Goal: Transaction & Acquisition: Book appointment/travel/reservation

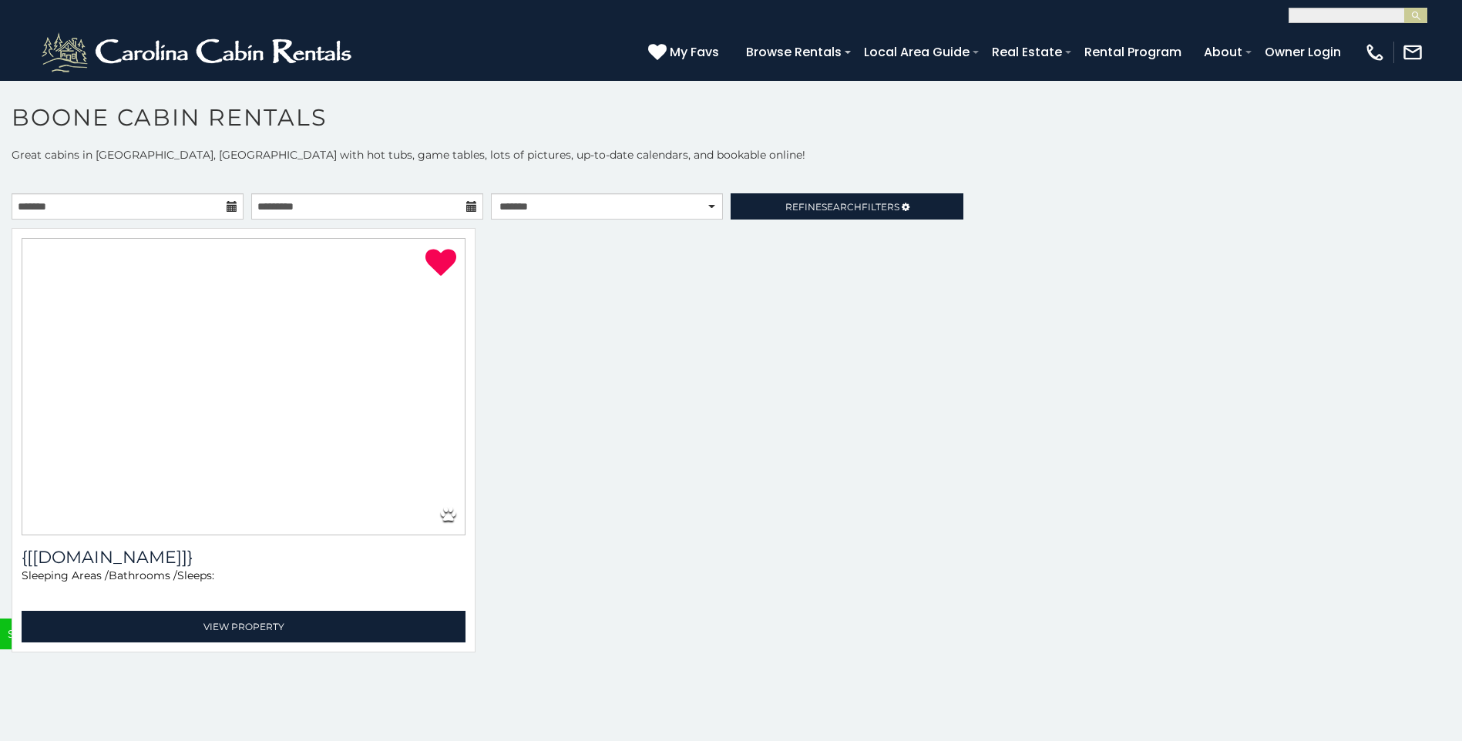
select select "**********"
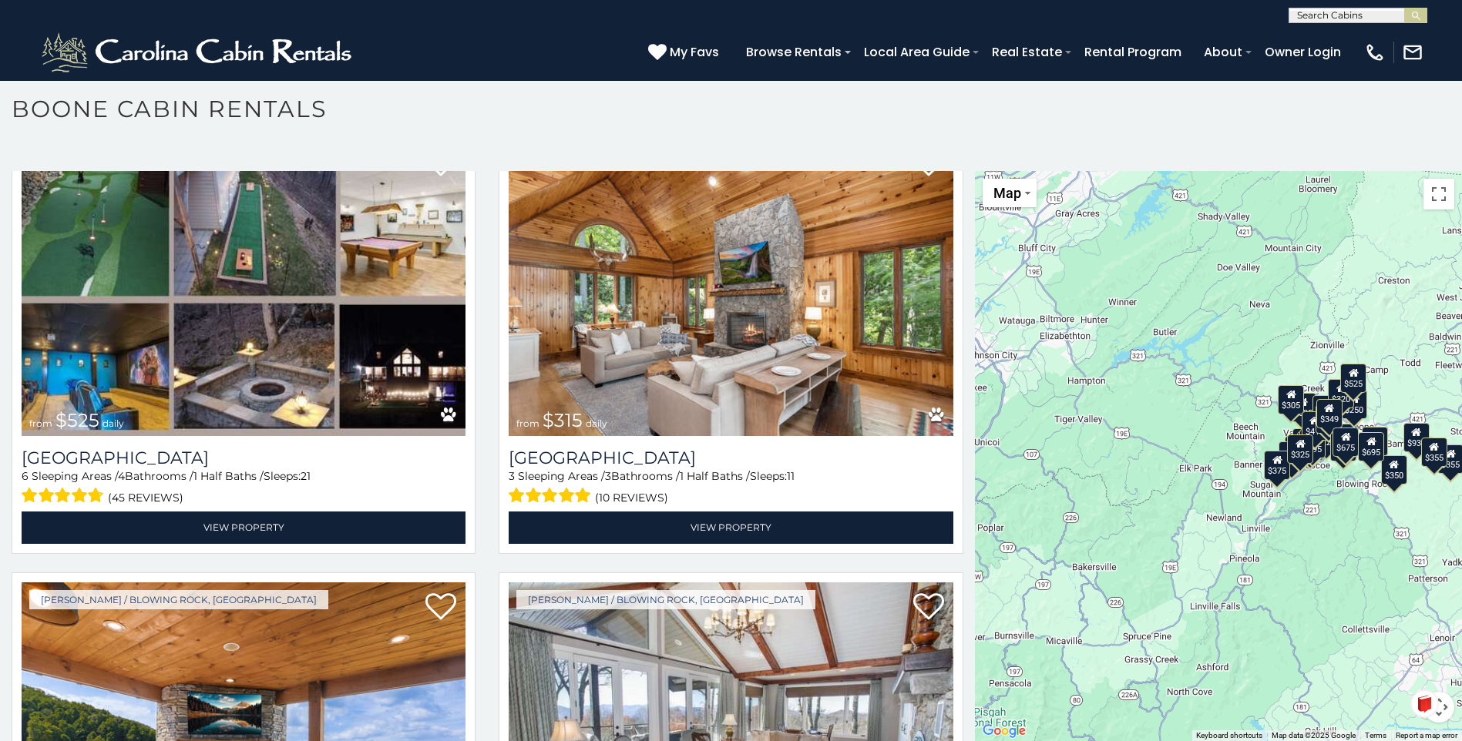
scroll to position [837, 0]
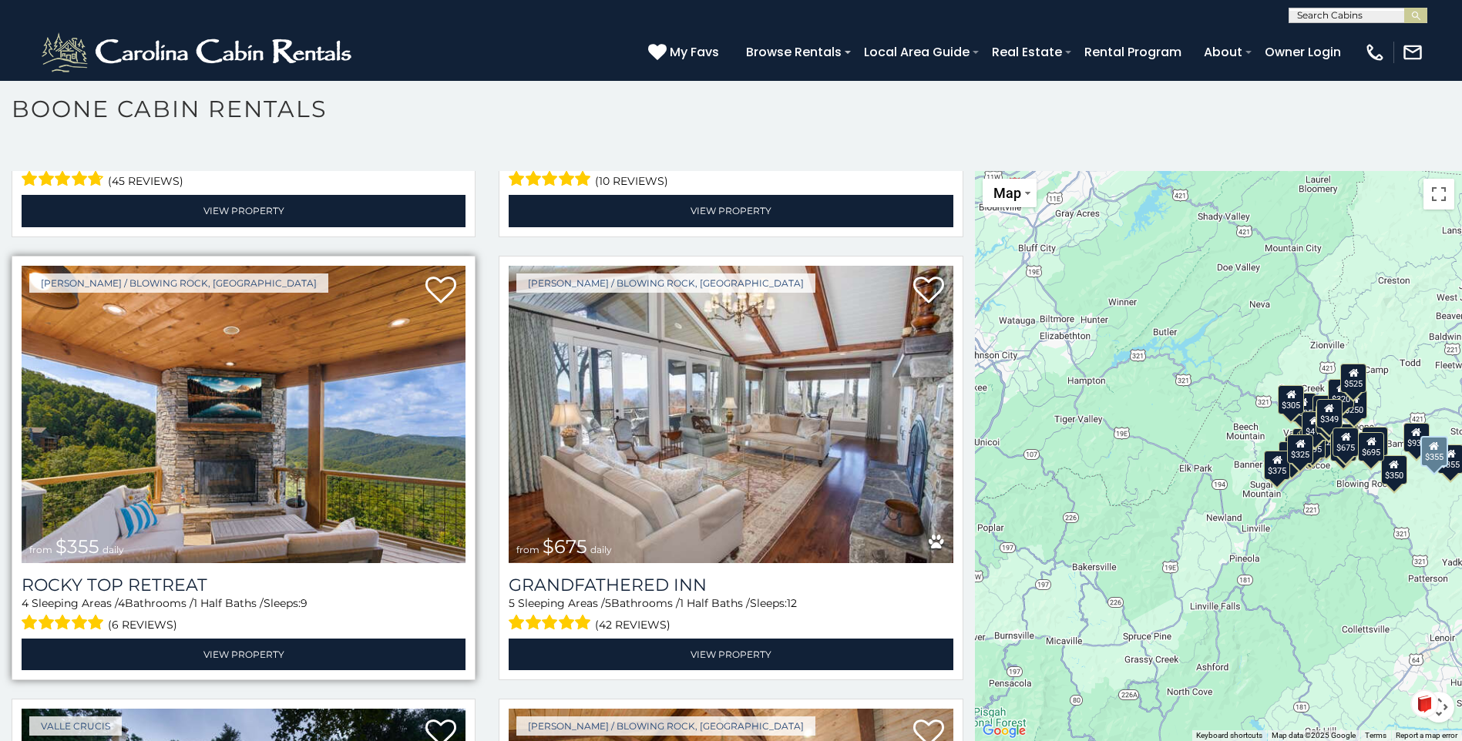
click at [410, 428] on img at bounding box center [244, 414] width 444 height 297
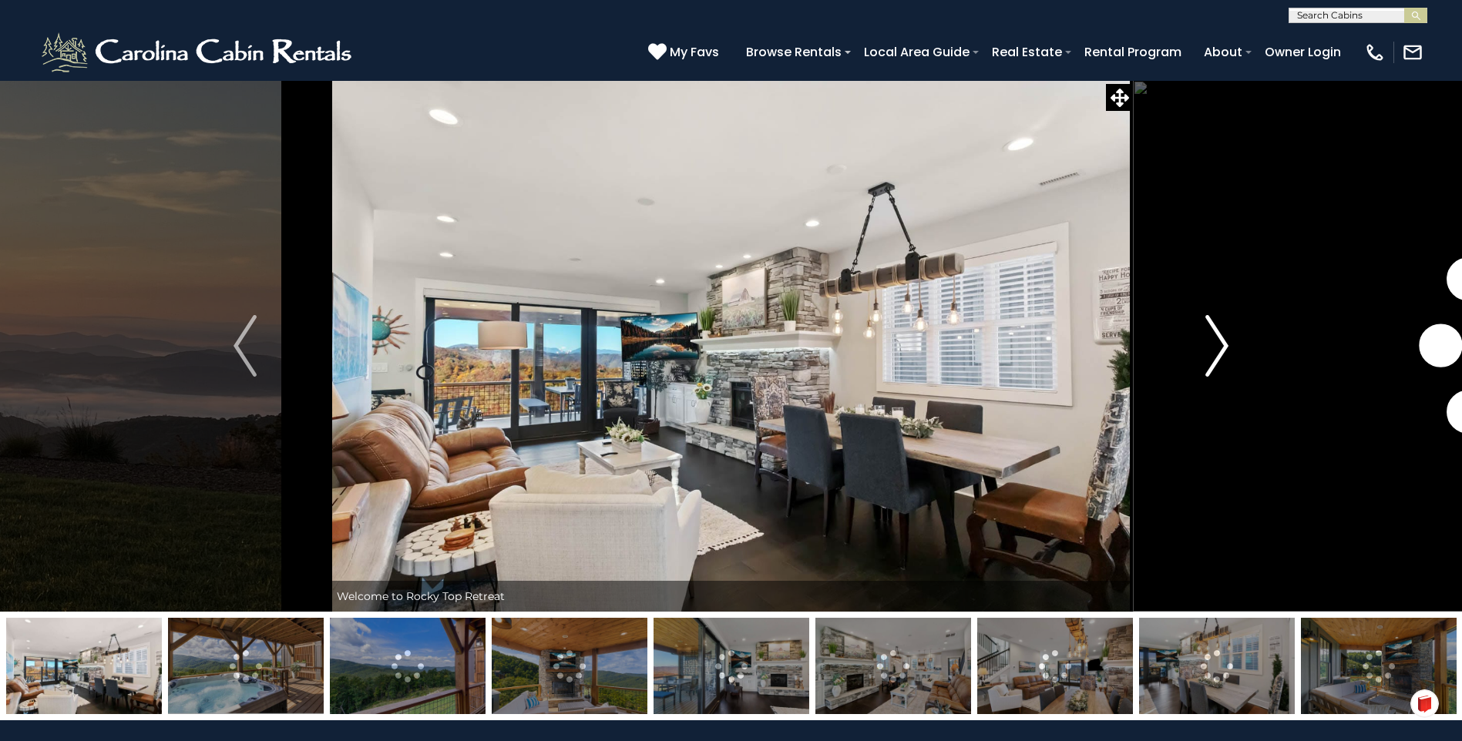
click at [1215, 343] on img "Next" at bounding box center [1216, 346] width 23 height 62
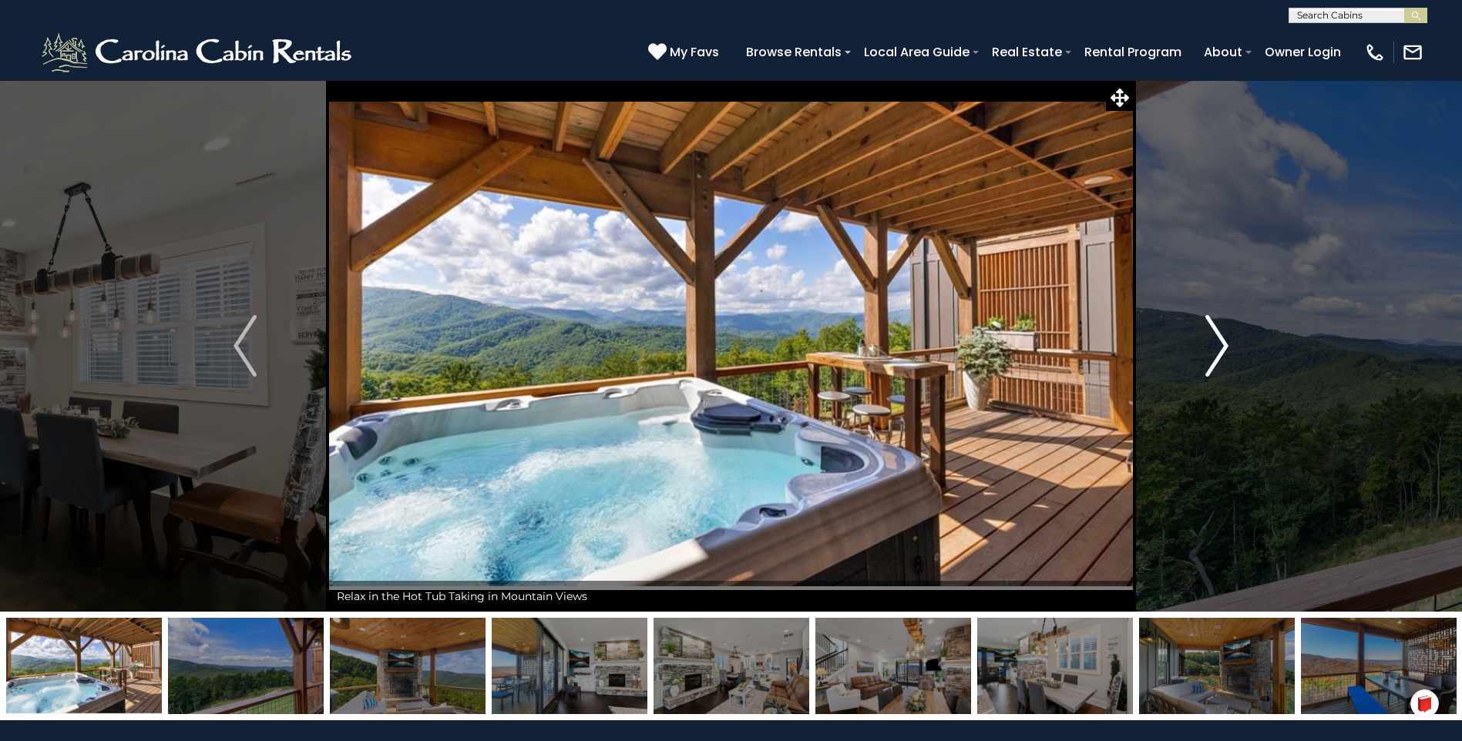
click at [1215, 343] on img "Next" at bounding box center [1216, 346] width 23 height 62
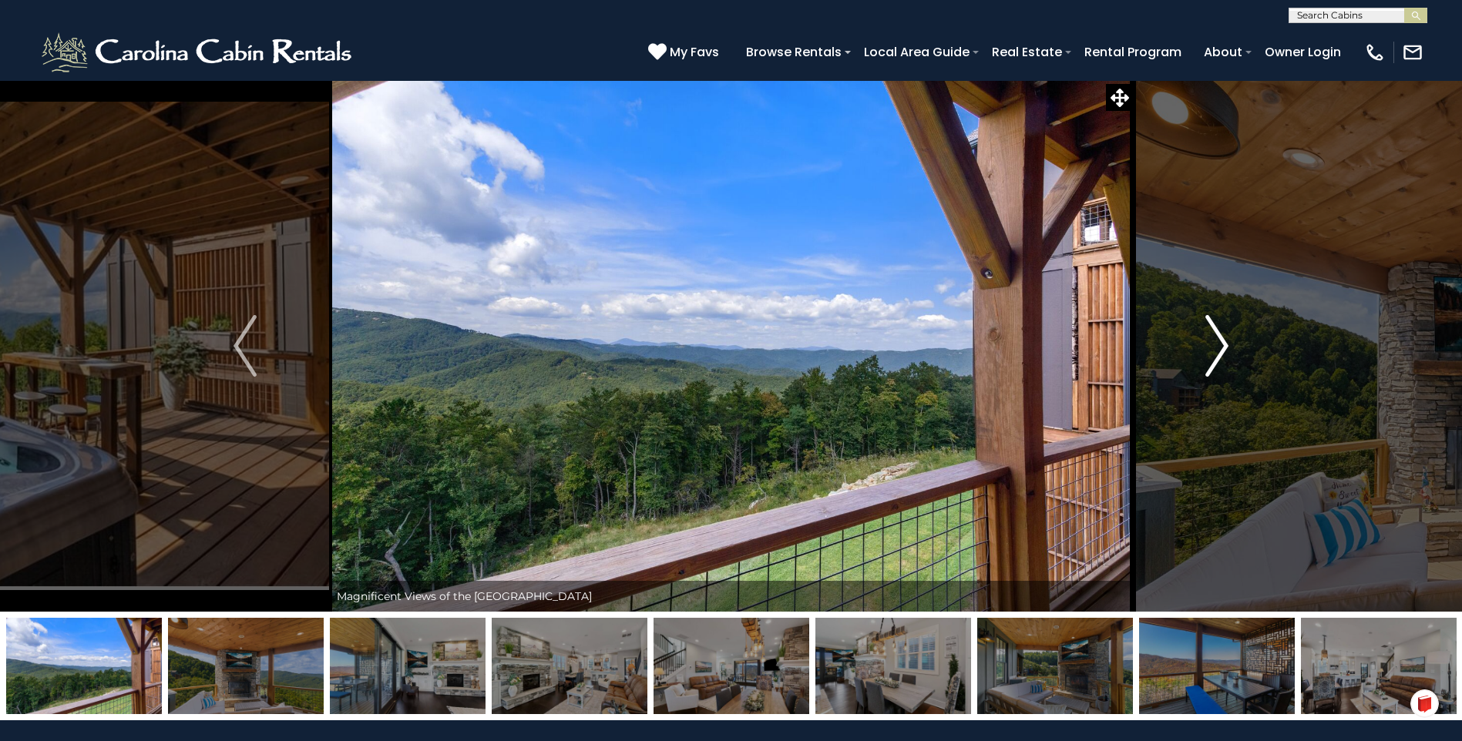
click at [1215, 343] on img "Next" at bounding box center [1216, 346] width 23 height 62
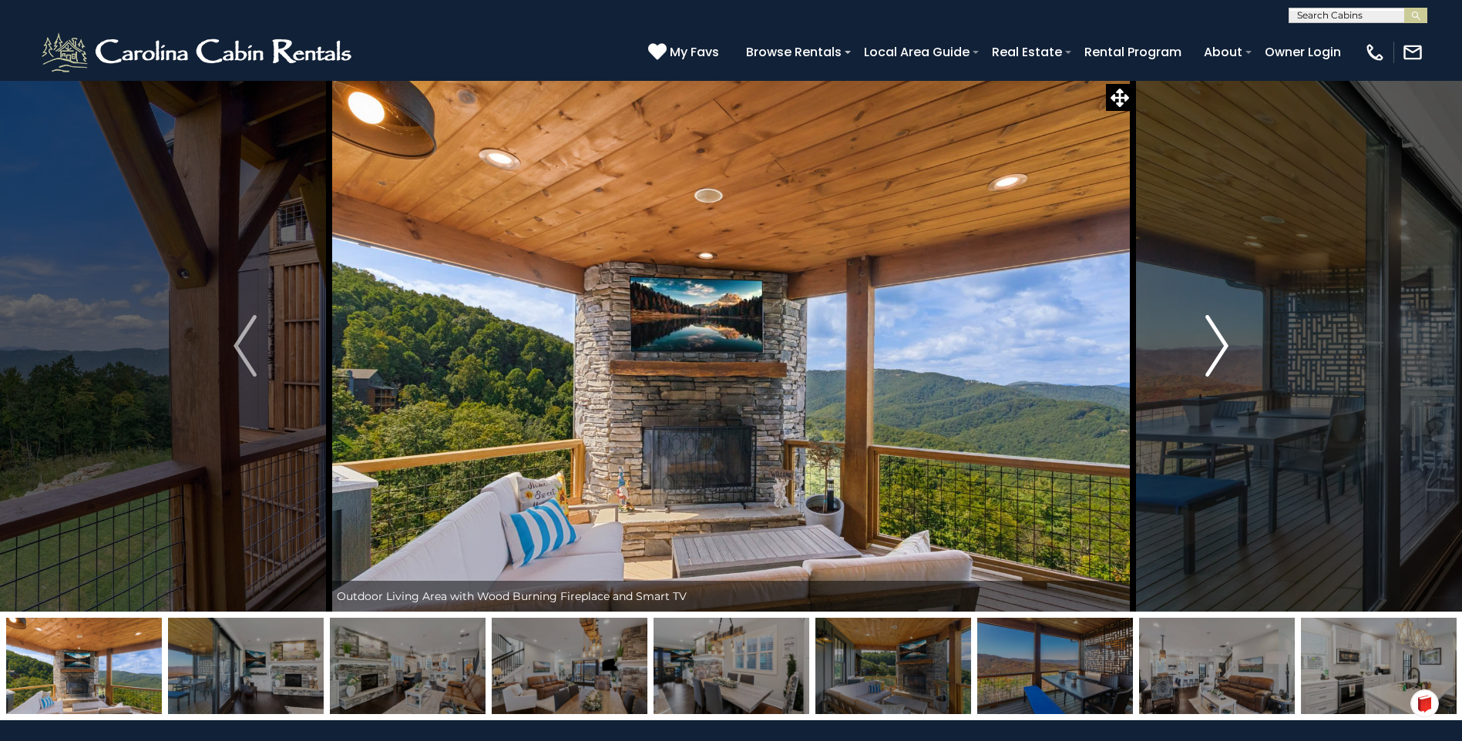
click at [1215, 343] on img "Next" at bounding box center [1216, 346] width 23 height 62
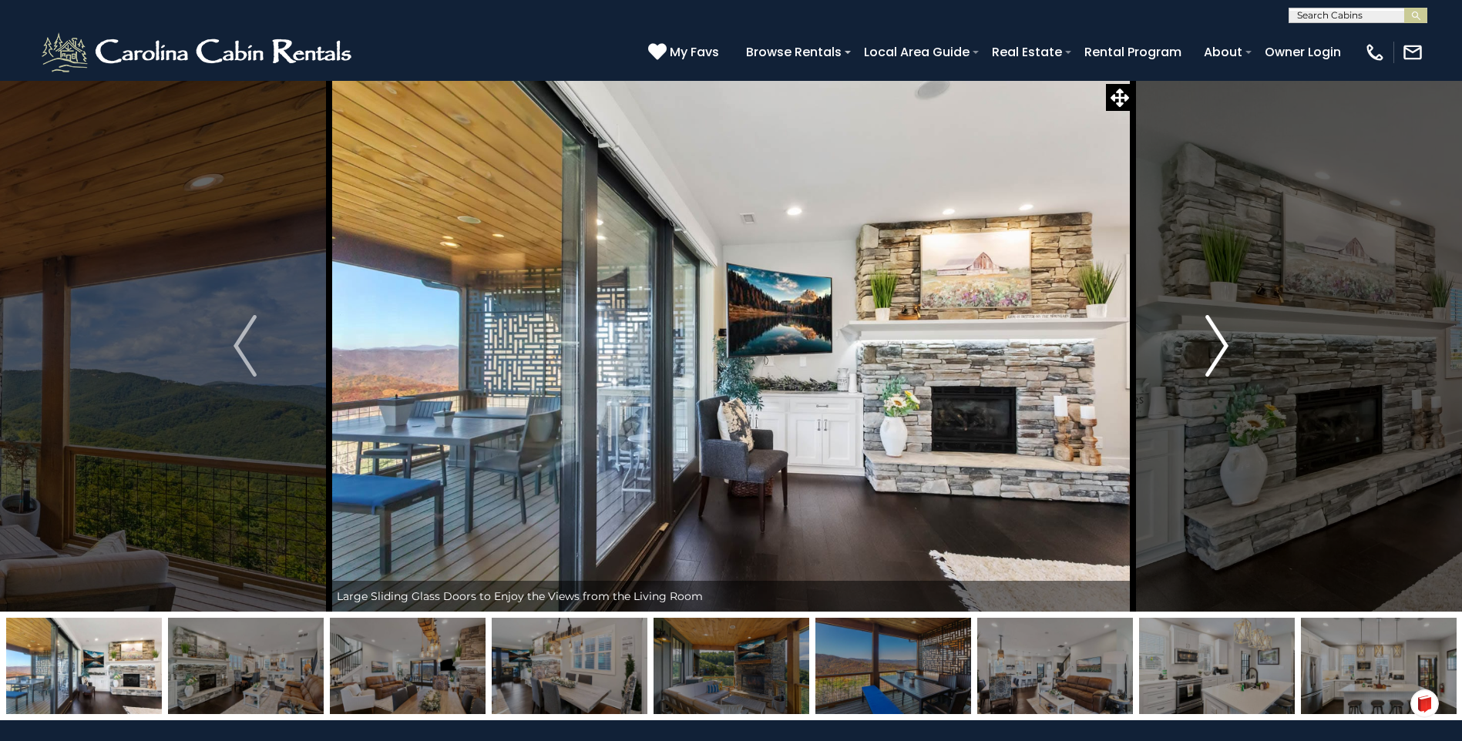
click at [1215, 343] on img "Next" at bounding box center [1216, 346] width 23 height 62
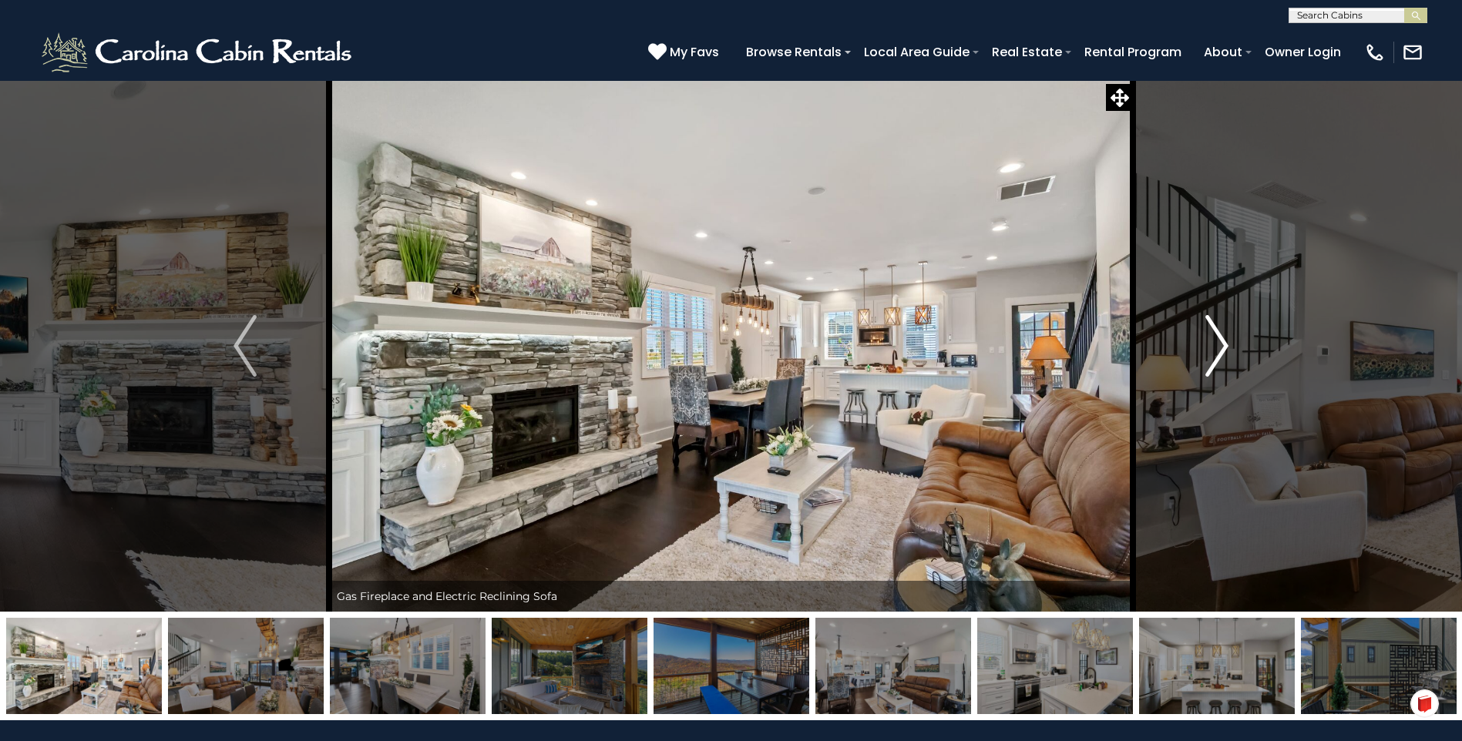
click at [1215, 343] on img "Next" at bounding box center [1216, 346] width 23 height 62
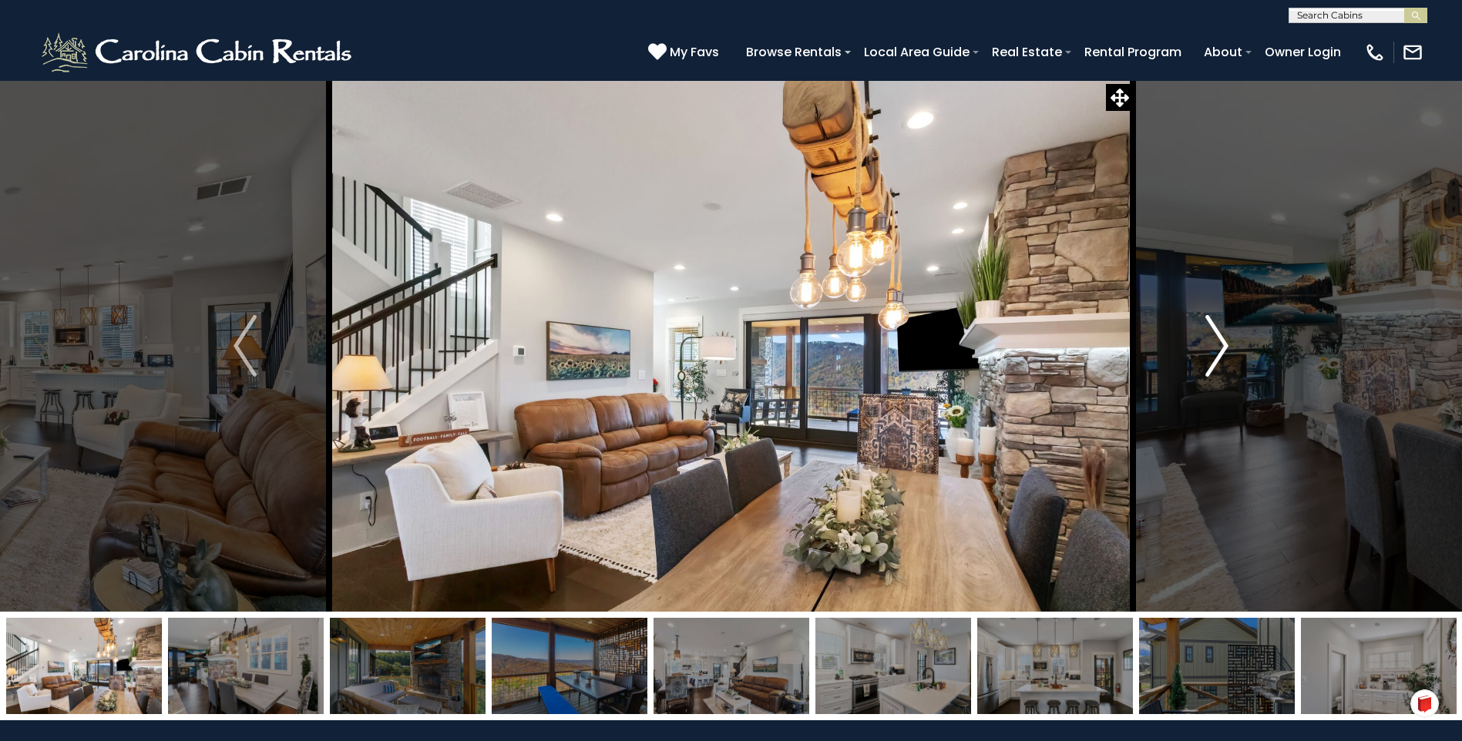
click at [1215, 343] on img "Next" at bounding box center [1216, 346] width 23 height 62
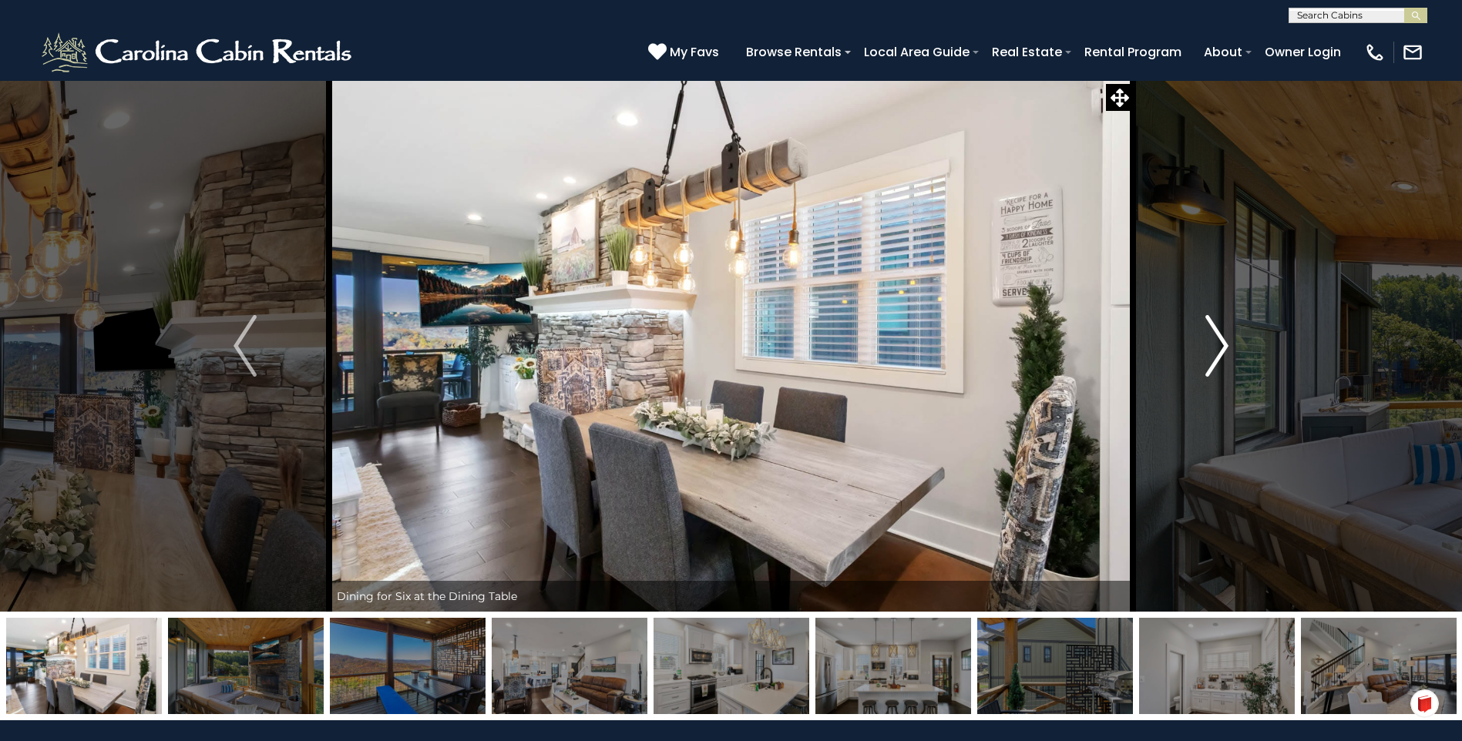
click at [1215, 343] on img "Next" at bounding box center [1216, 346] width 23 height 62
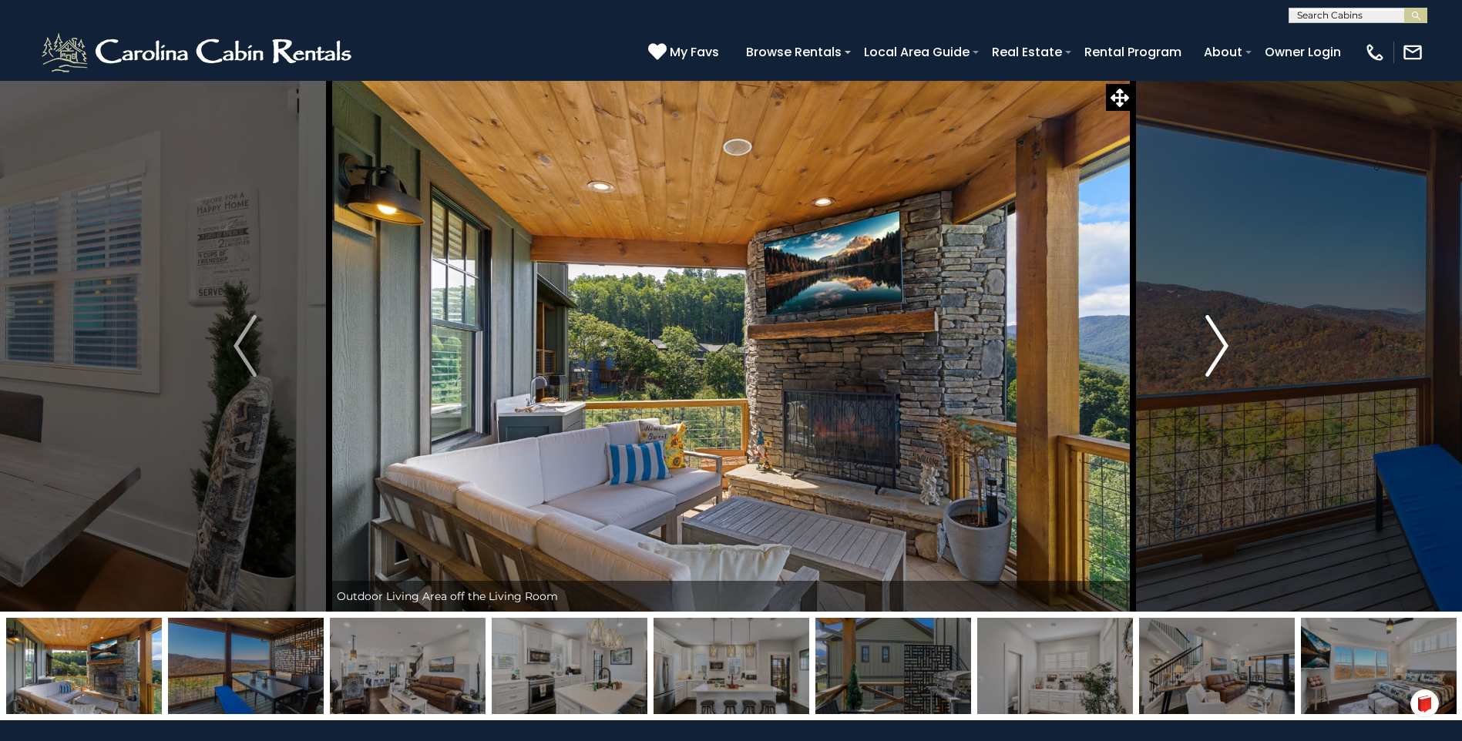
click at [1215, 343] on img "Next" at bounding box center [1216, 346] width 23 height 62
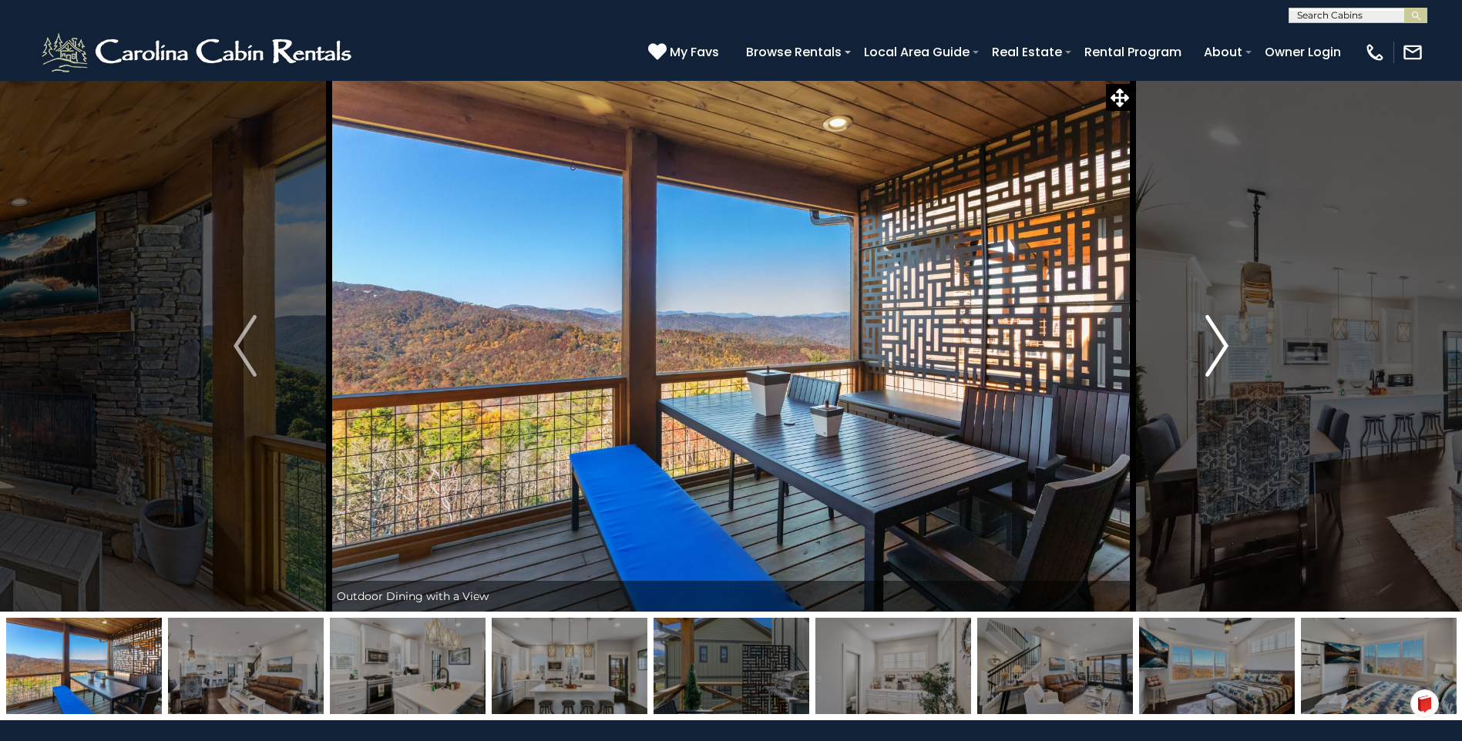
click at [1215, 343] on img "Next" at bounding box center [1216, 346] width 23 height 62
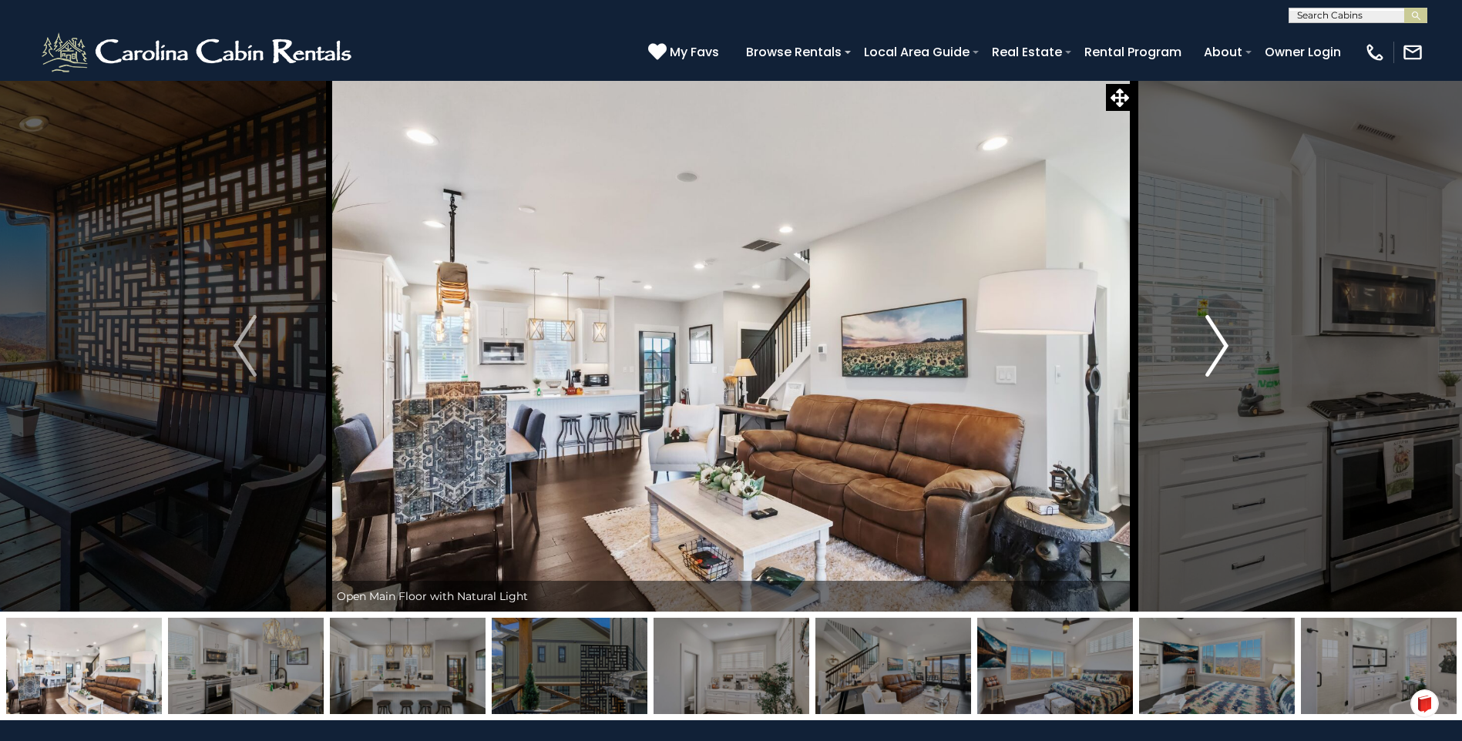
click at [1215, 343] on img "Next" at bounding box center [1216, 346] width 23 height 62
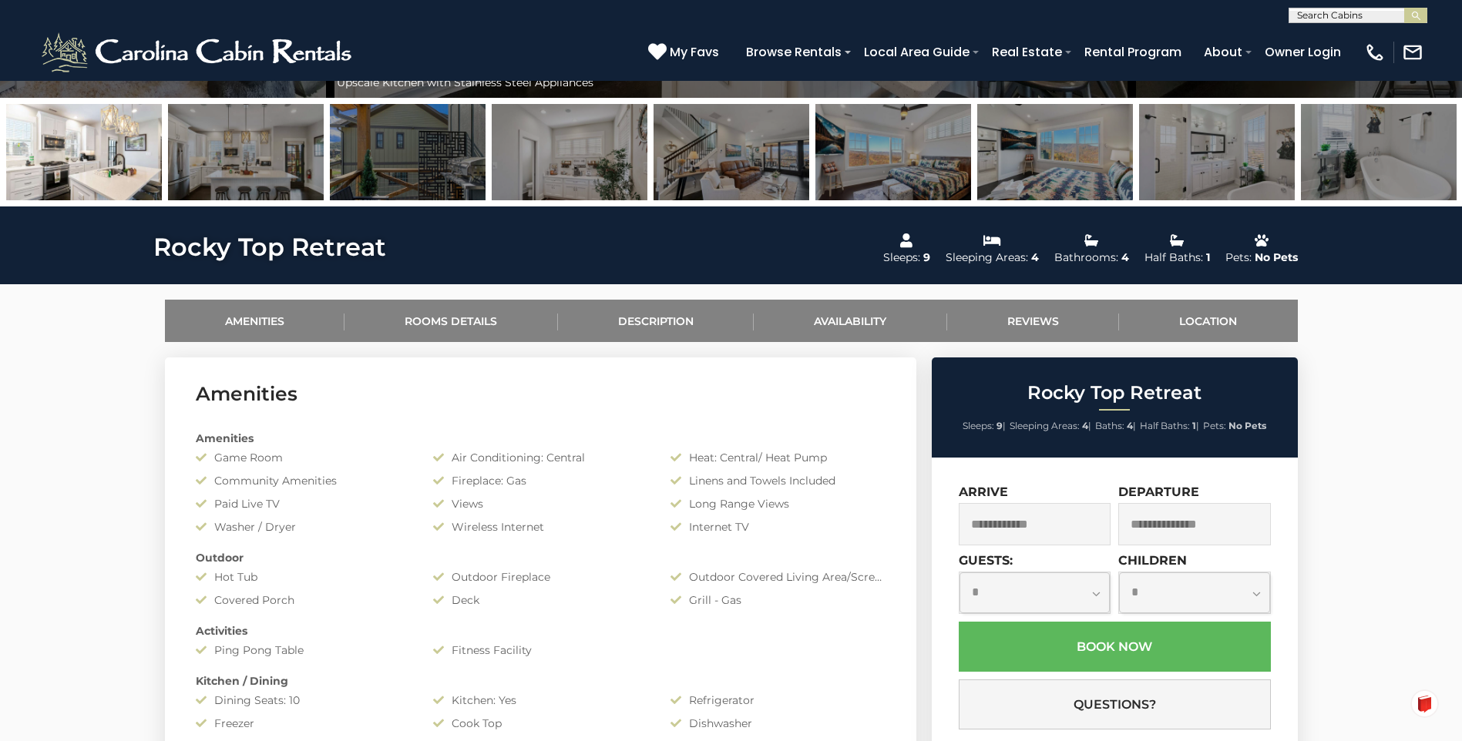
scroll to position [680, 0]
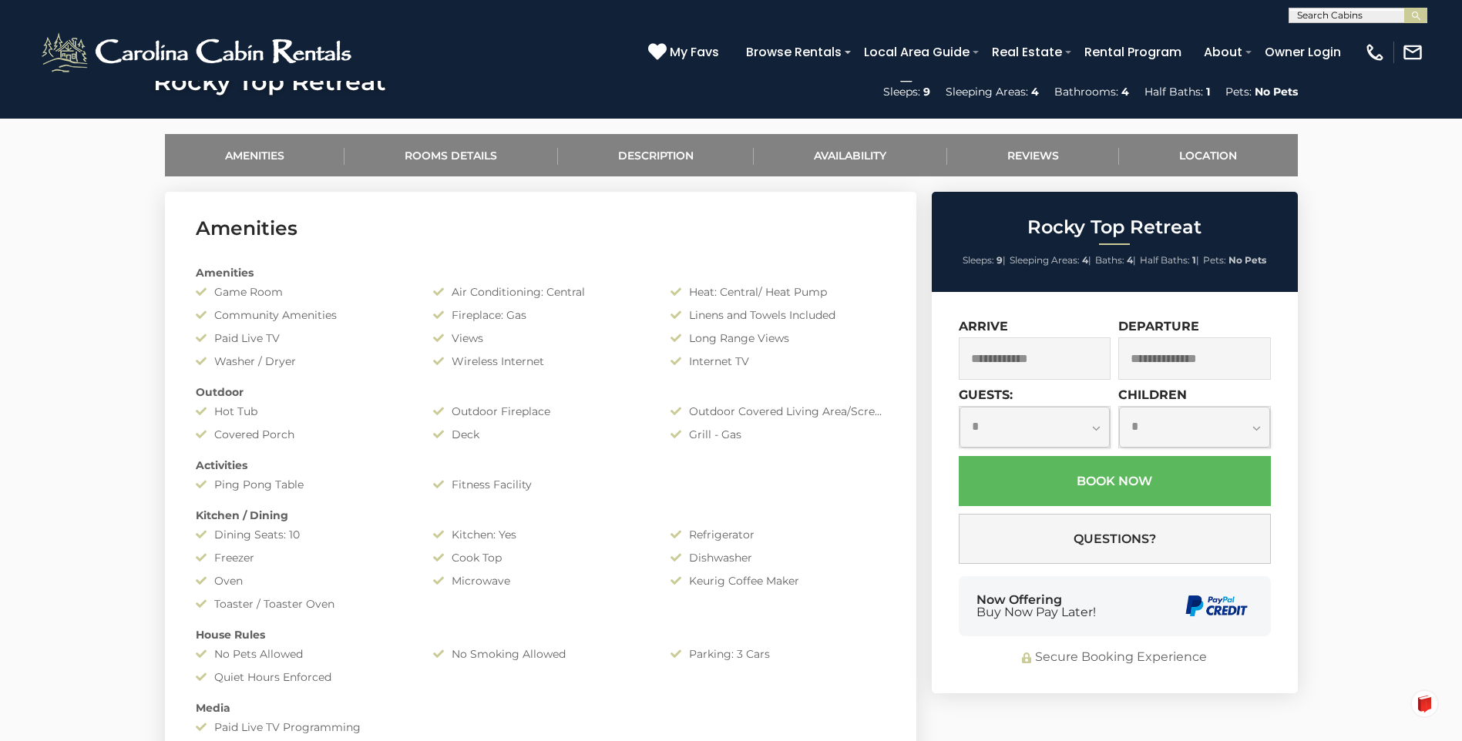
click at [1015, 361] on input "text" at bounding box center [1035, 359] width 153 height 42
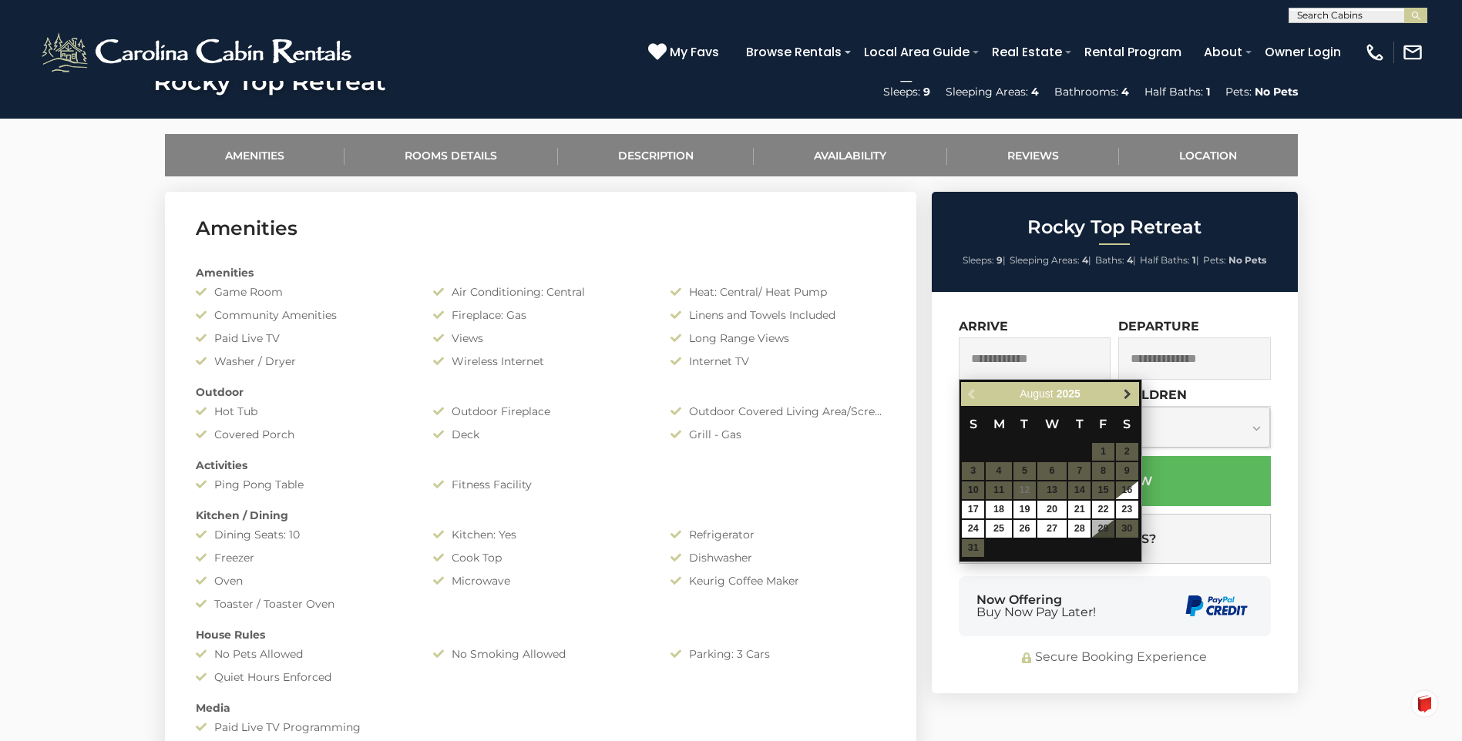
click at [1124, 394] on span "Next" at bounding box center [1127, 394] width 12 height 12
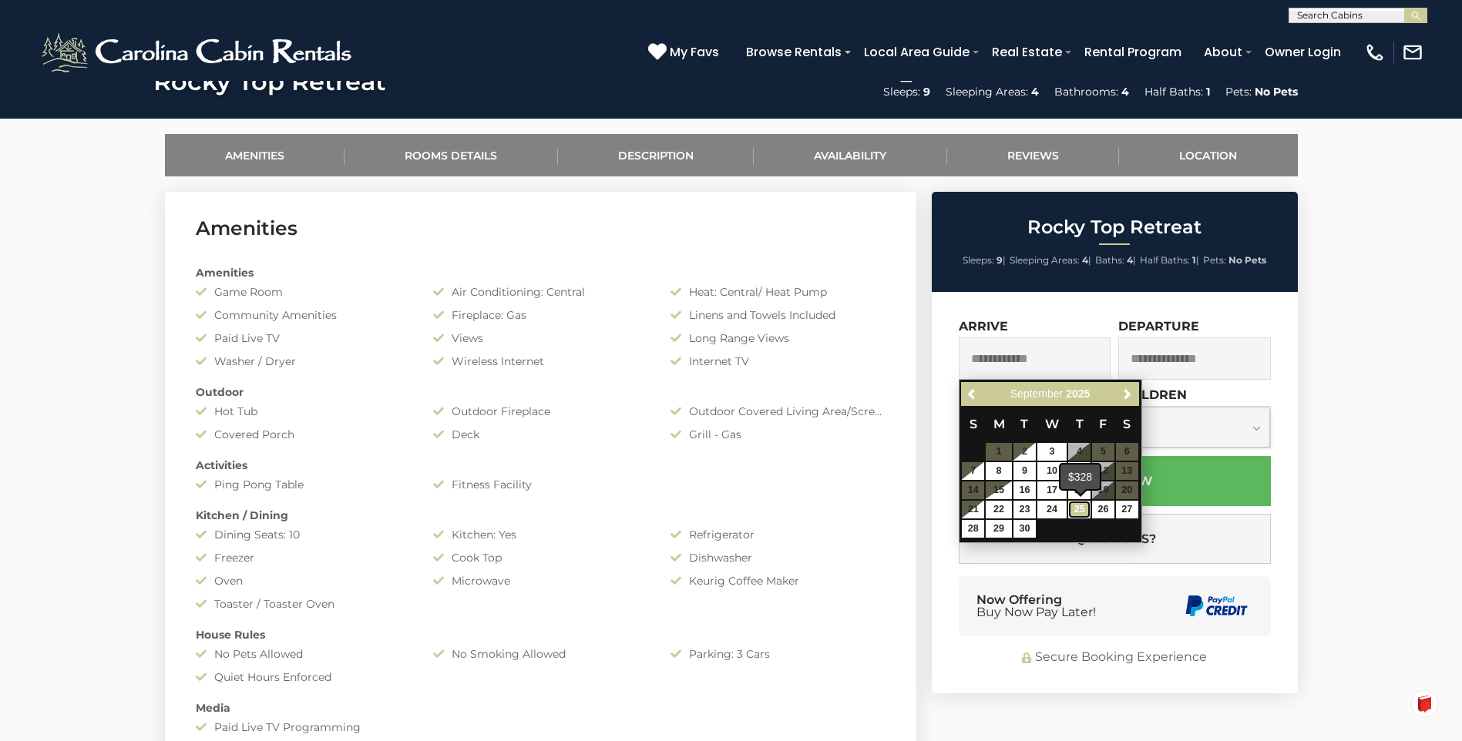
click at [1081, 511] on link "25" at bounding box center [1079, 510] width 22 height 18
type input "**********"
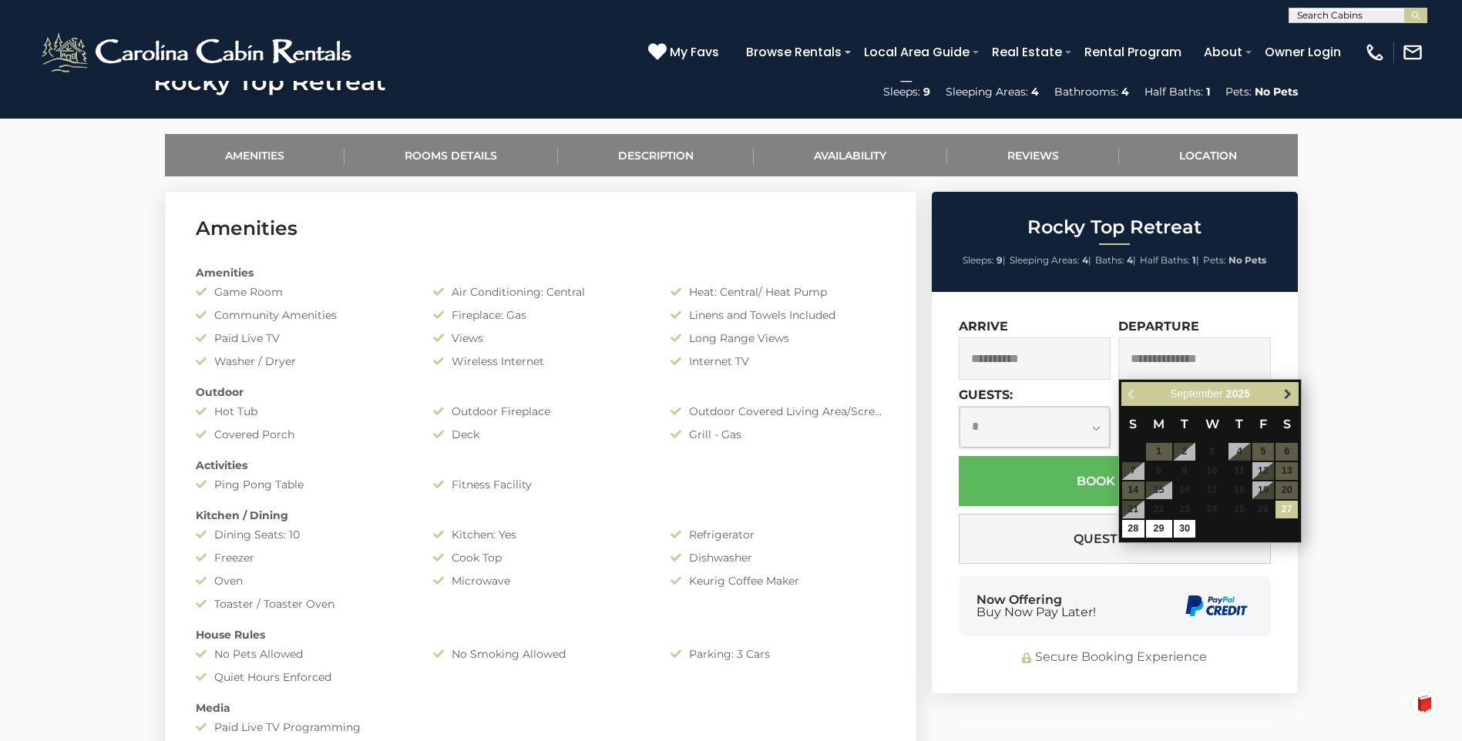
click at [1282, 397] on span "Next" at bounding box center [1288, 394] width 12 height 12
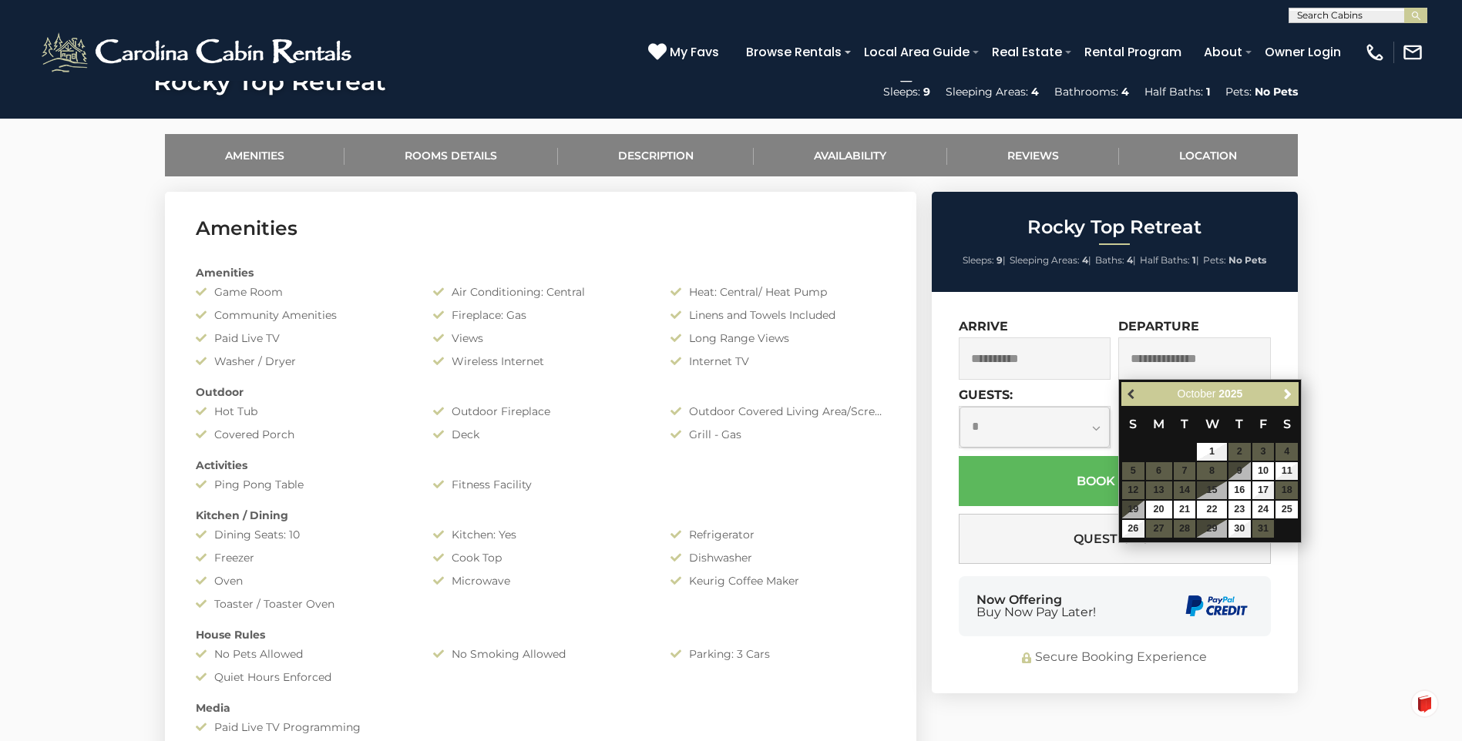
click at [1127, 396] on span "Previous" at bounding box center [1132, 394] width 12 height 12
click at [1158, 533] on link "29" at bounding box center [1159, 529] width 26 height 18
type input "**********"
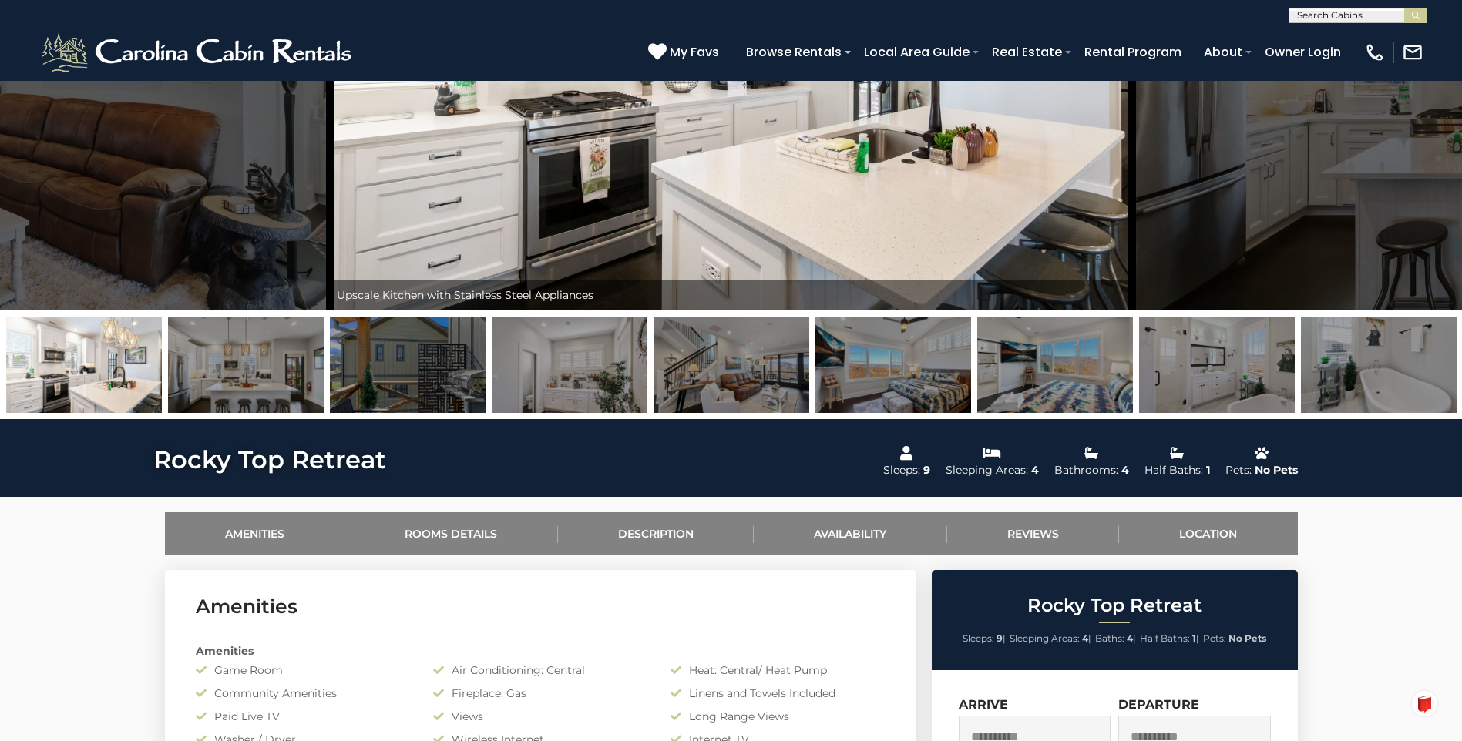
scroll to position [260, 0]
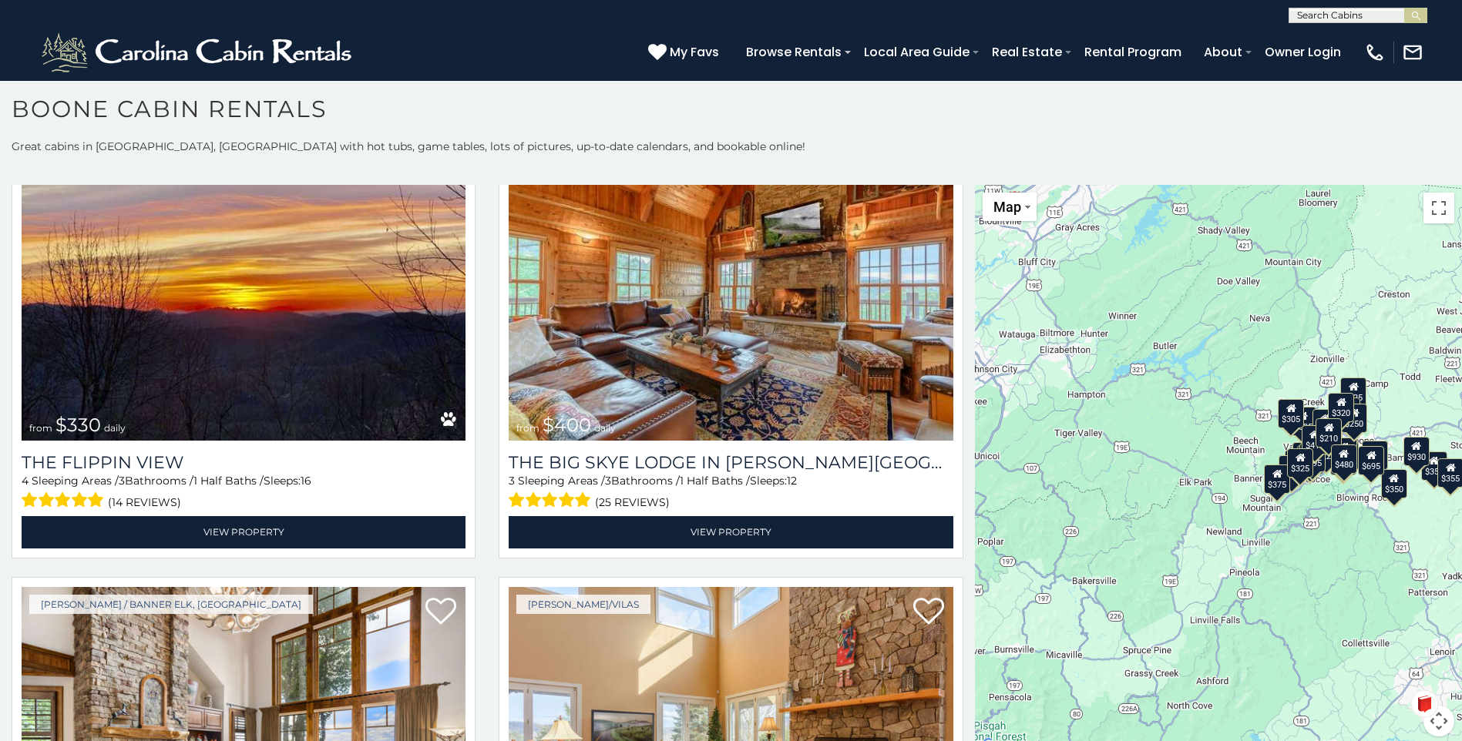
scroll to position [2256, 0]
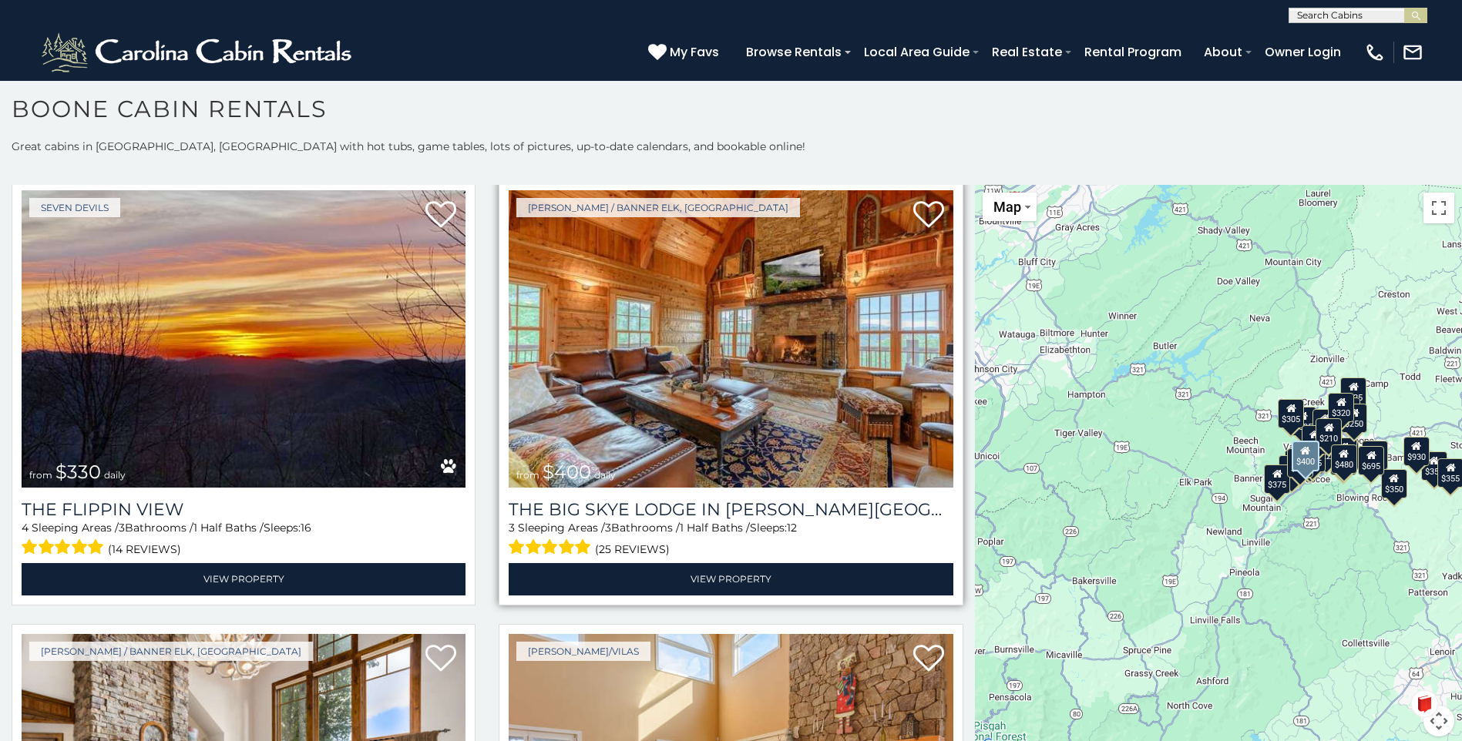
click at [657, 245] on img at bounding box center [731, 338] width 444 height 297
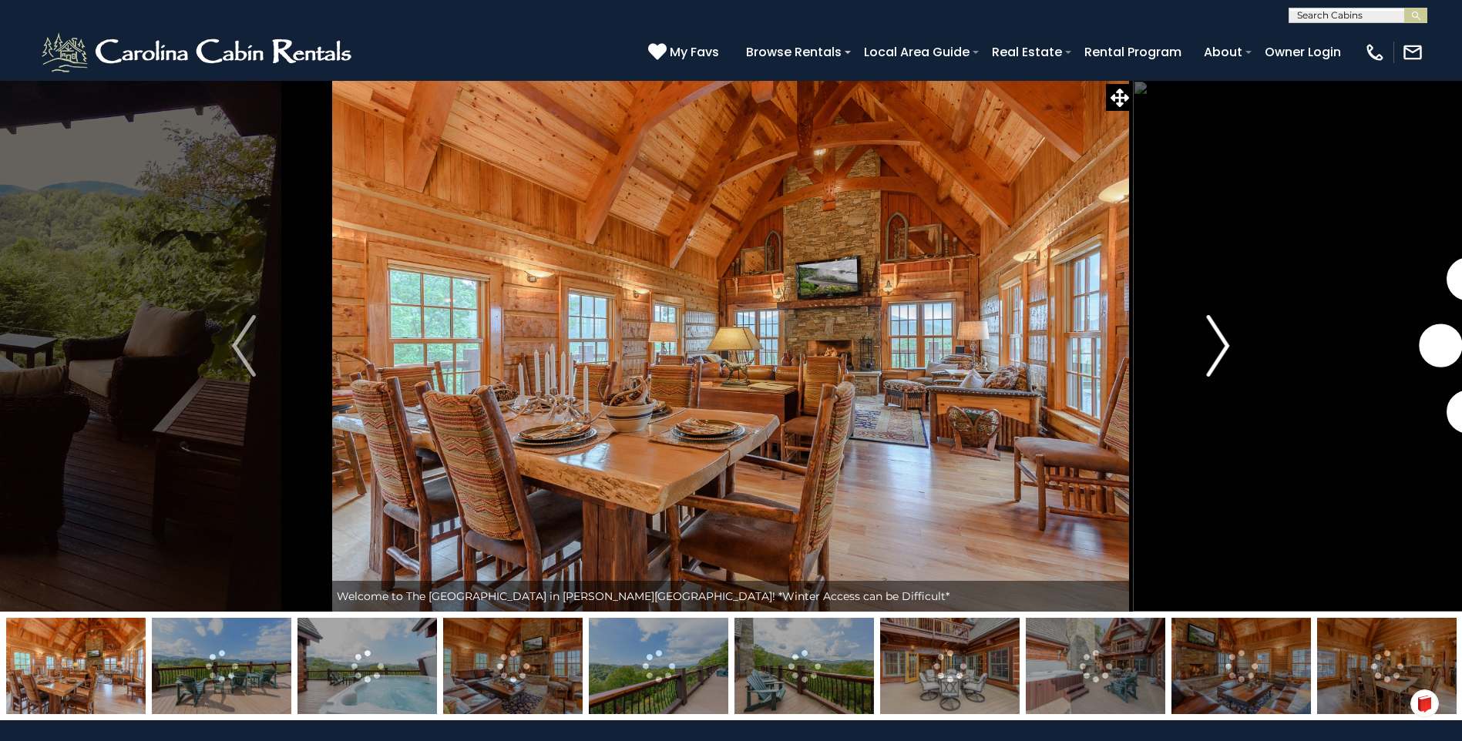
click at [1219, 350] on img "Next" at bounding box center [1217, 346] width 23 height 62
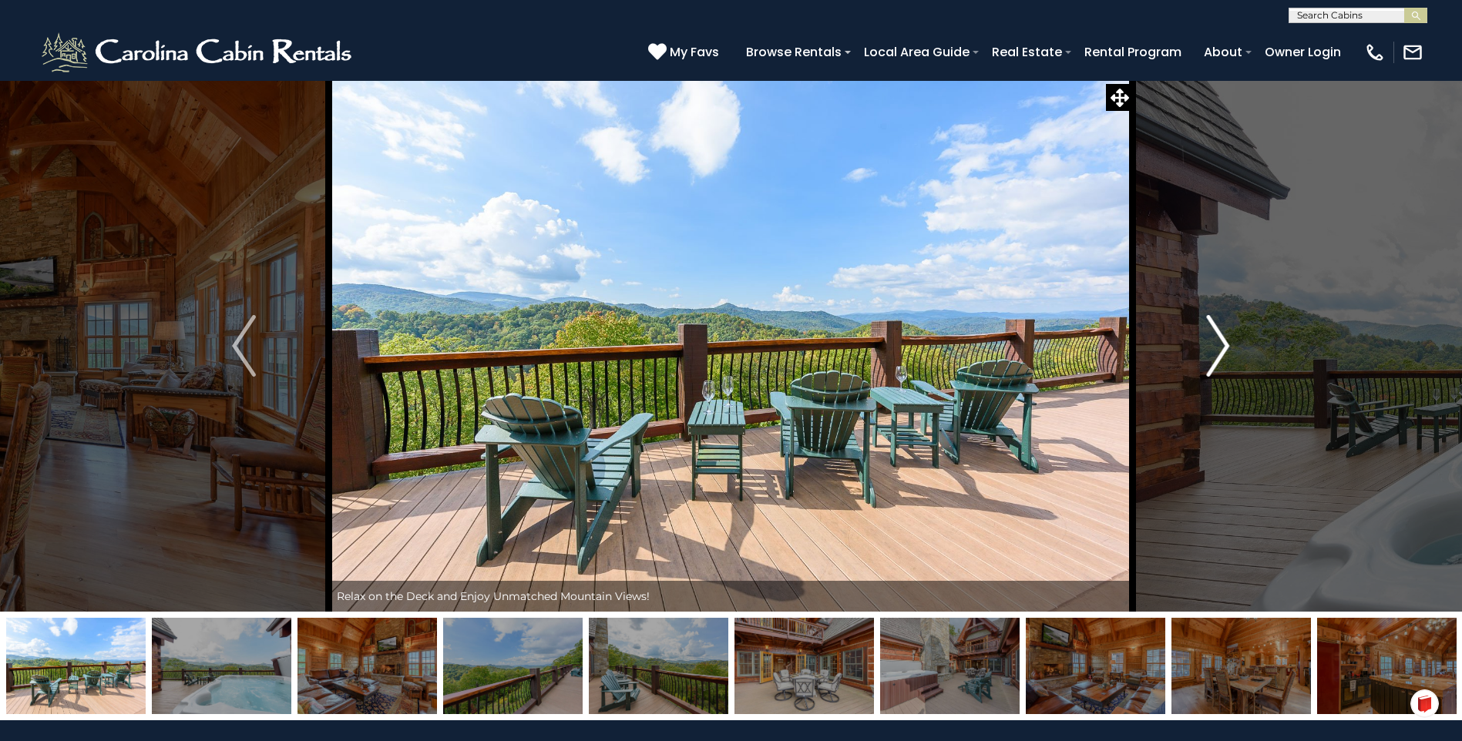
click at [1219, 349] on img "Next" at bounding box center [1217, 346] width 23 height 62
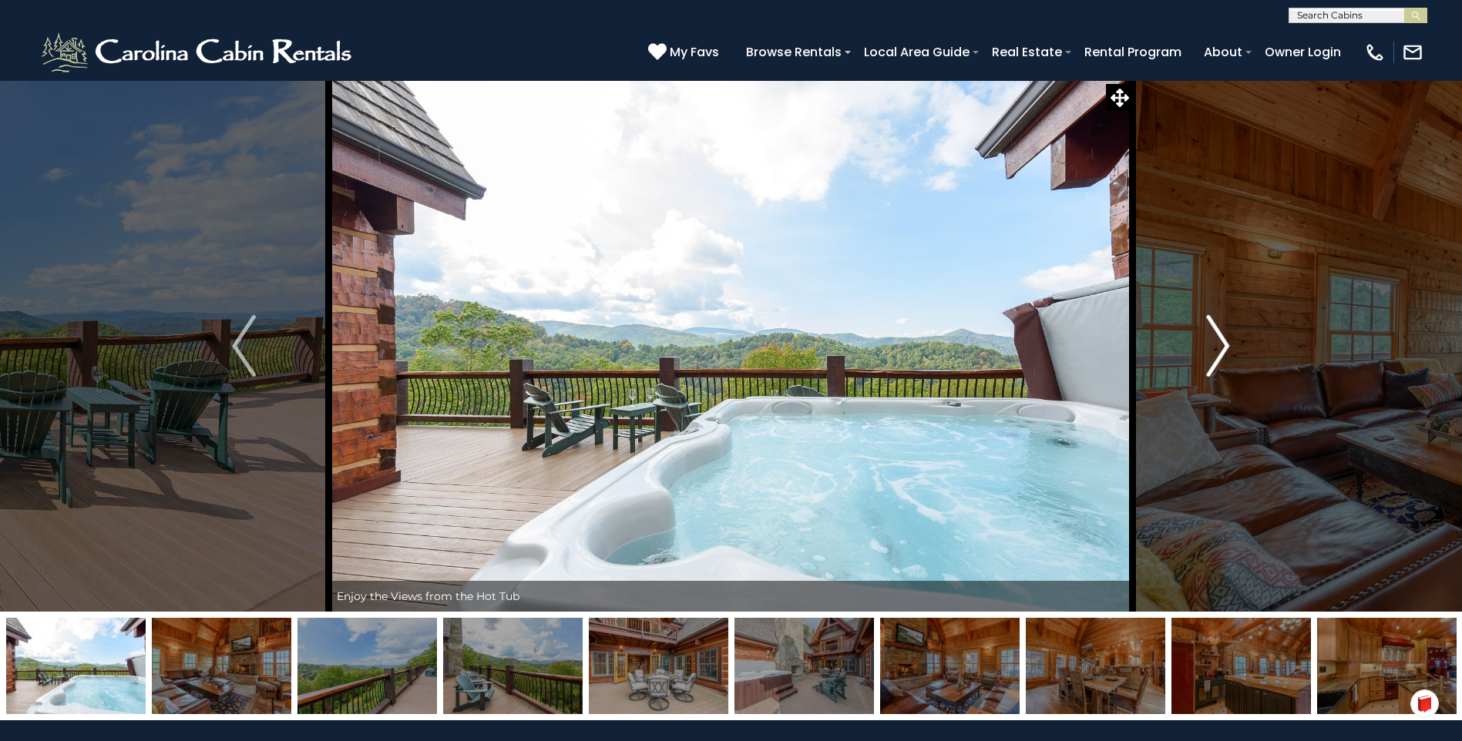
click at [1219, 349] on img "Next" at bounding box center [1217, 346] width 23 height 62
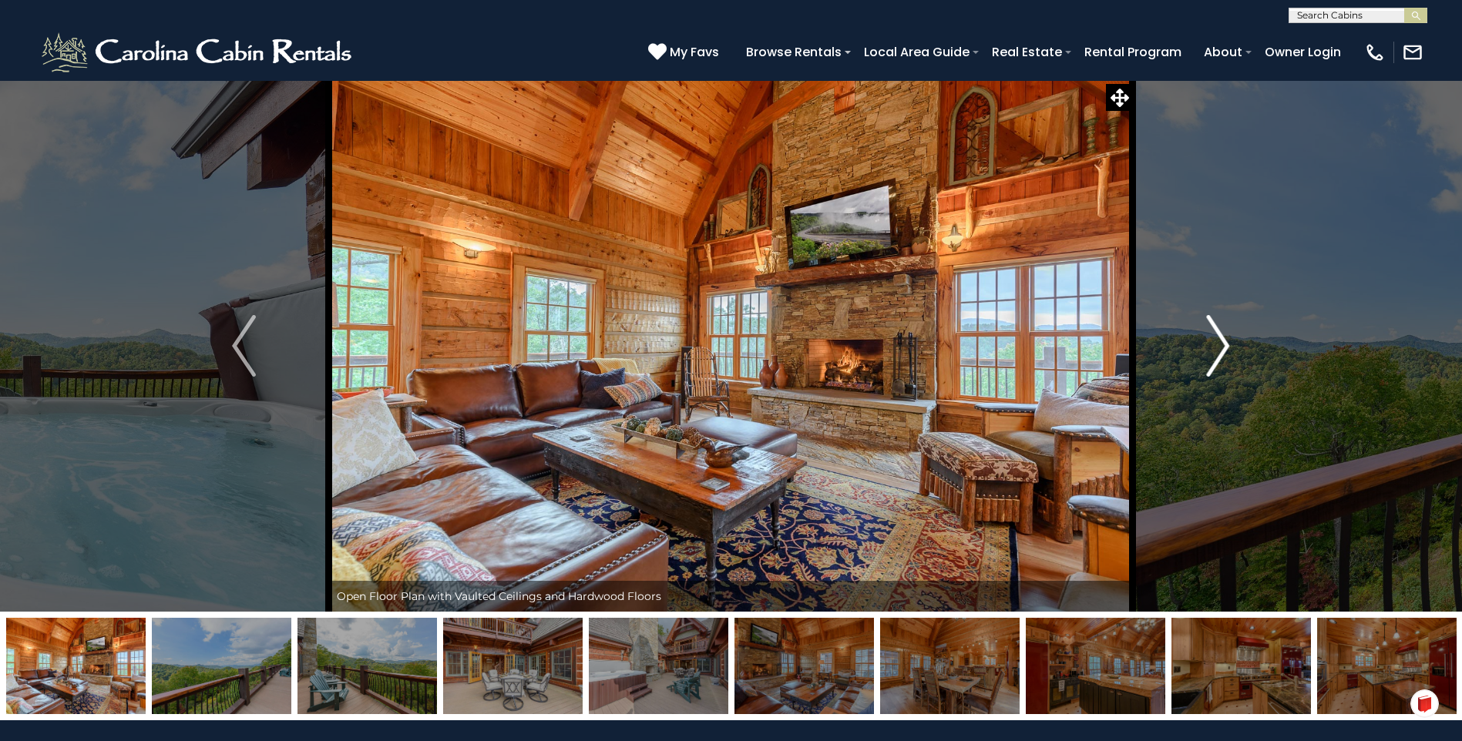
click at [1219, 349] on img "Next" at bounding box center [1217, 346] width 23 height 62
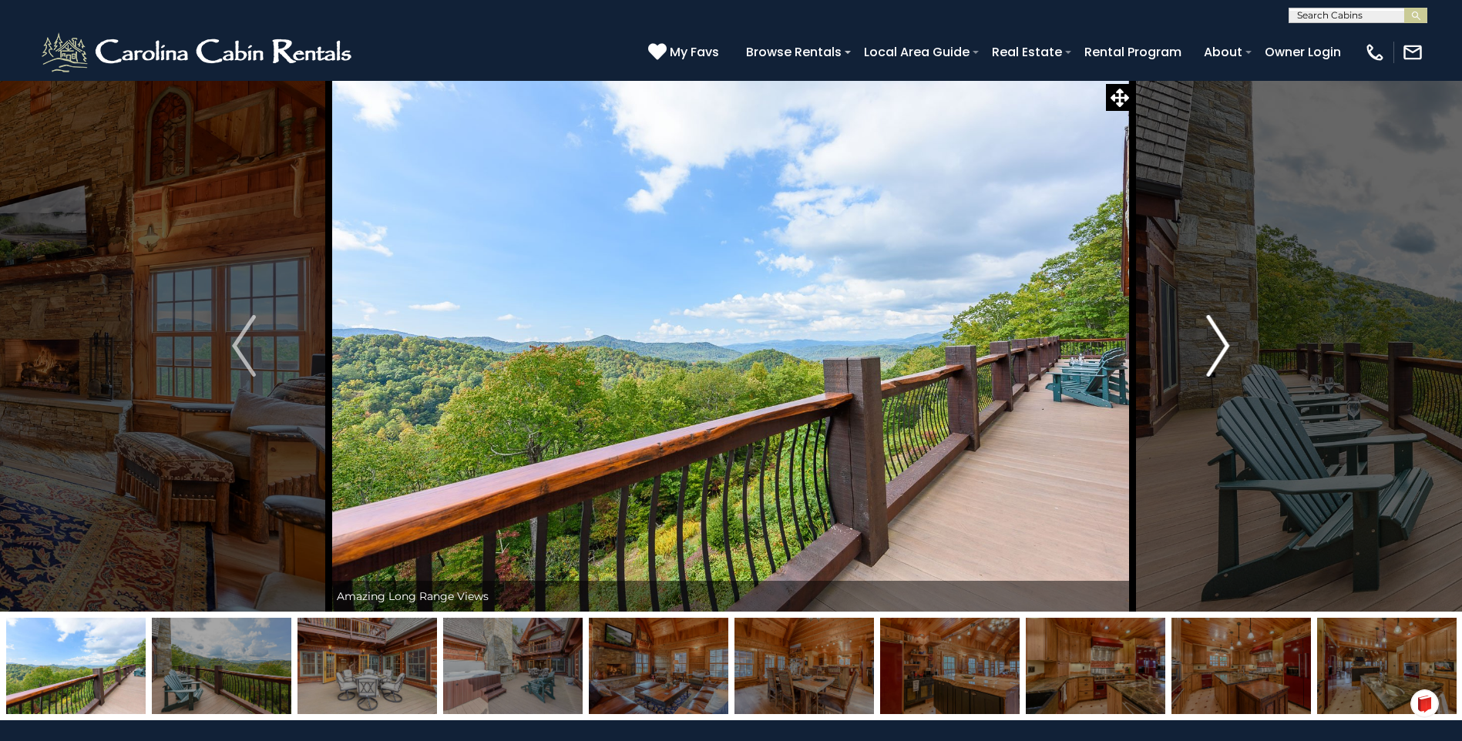
click at [1219, 349] on img "Next" at bounding box center [1217, 346] width 23 height 62
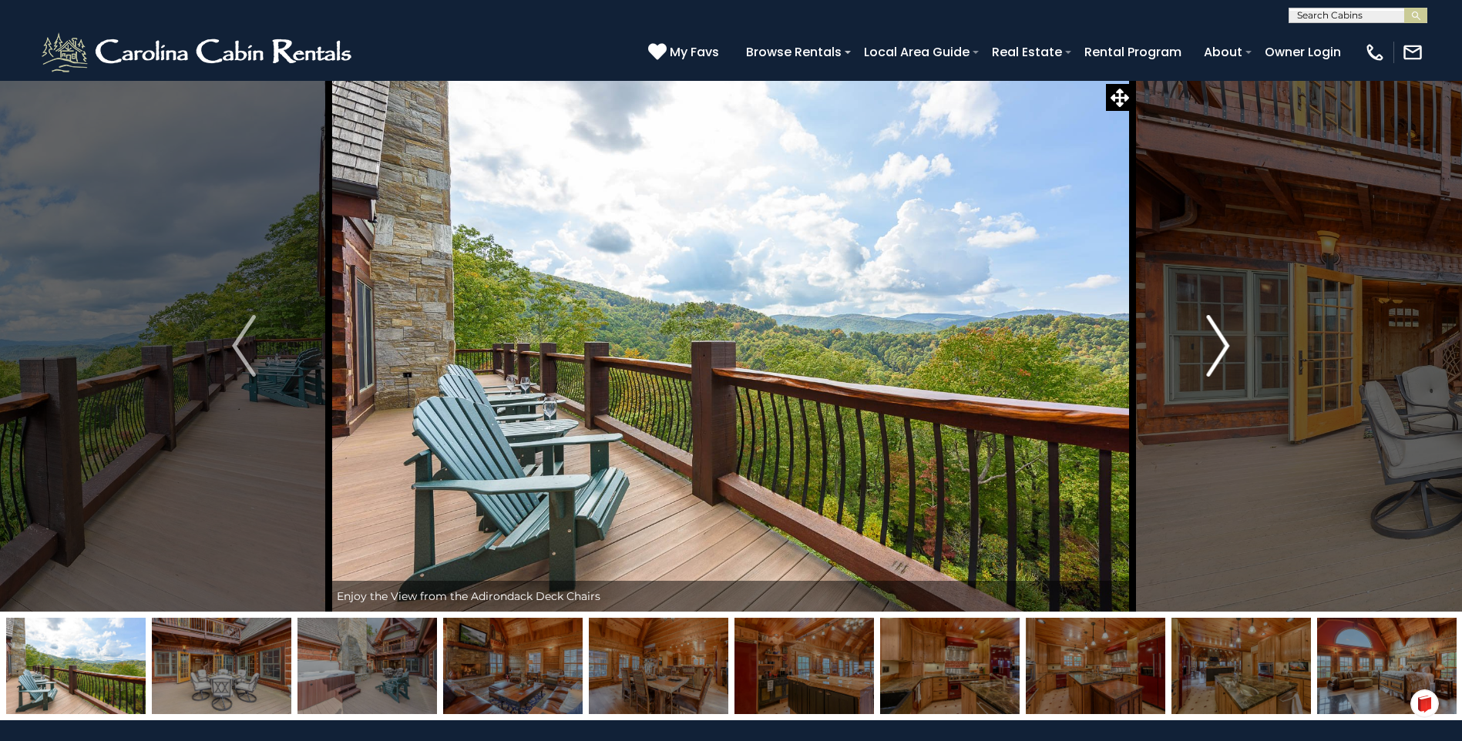
click at [1219, 349] on img "Next" at bounding box center [1217, 346] width 23 height 62
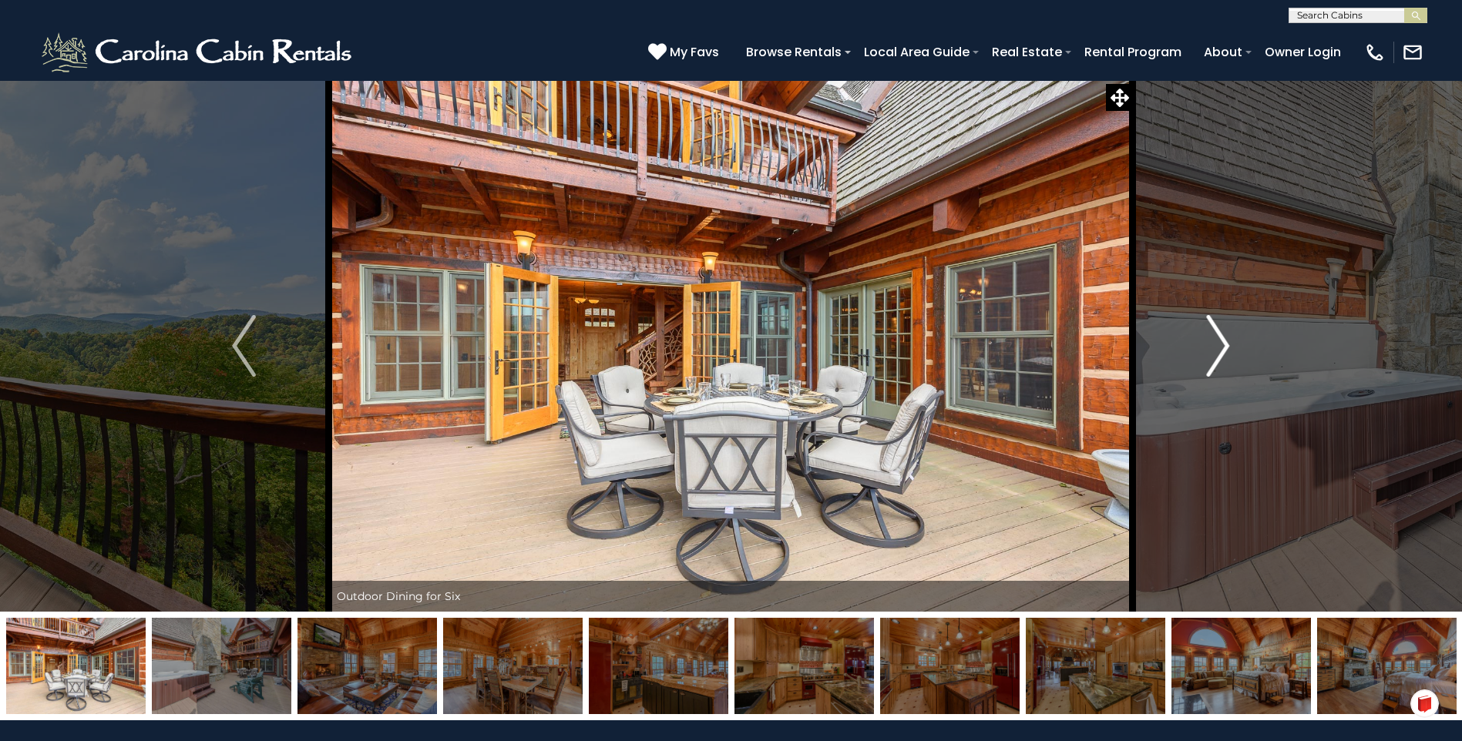
click at [1219, 349] on img "Next" at bounding box center [1217, 346] width 23 height 62
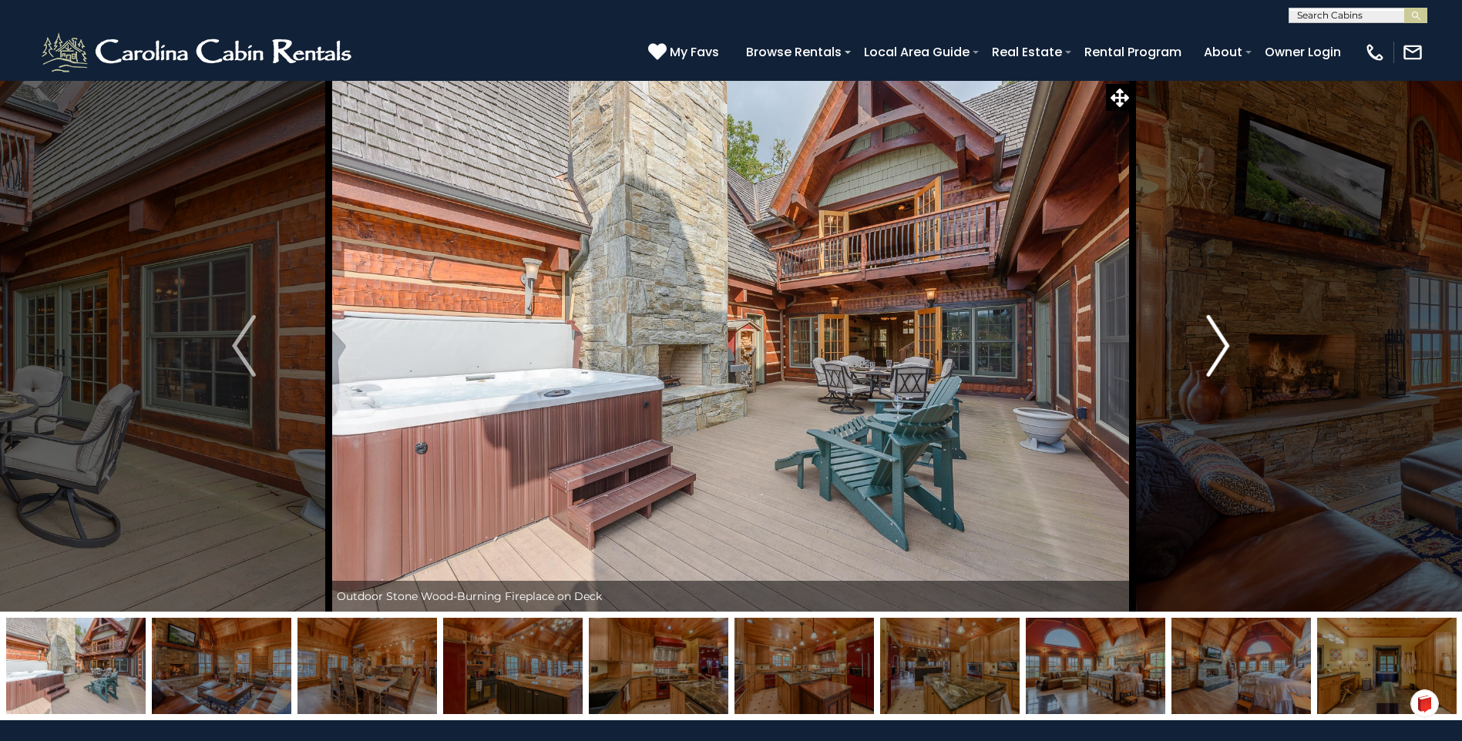
click at [1219, 349] on img "Next" at bounding box center [1217, 346] width 23 height 62
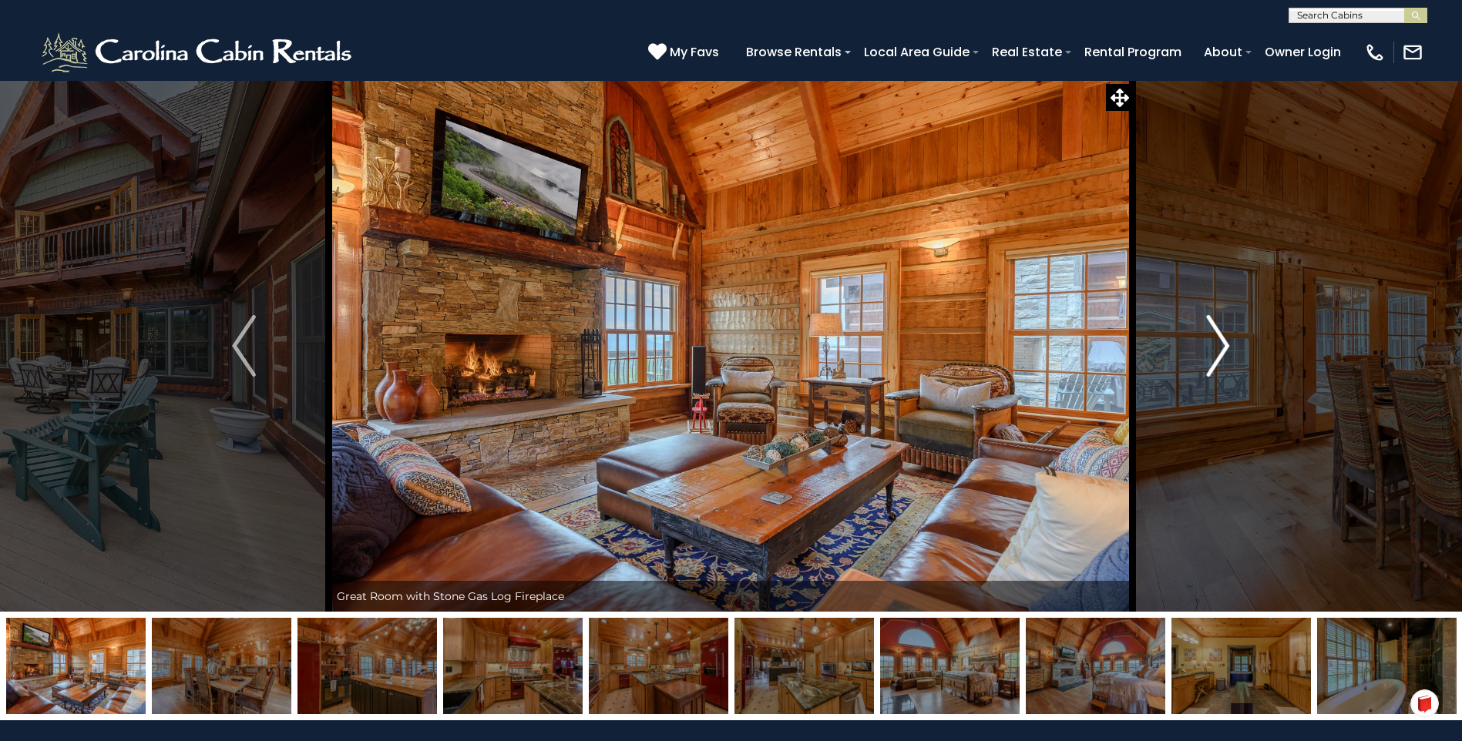
click at [1219, 349] on img "Next" at bounding box center [1217, 346] width 23 height 62
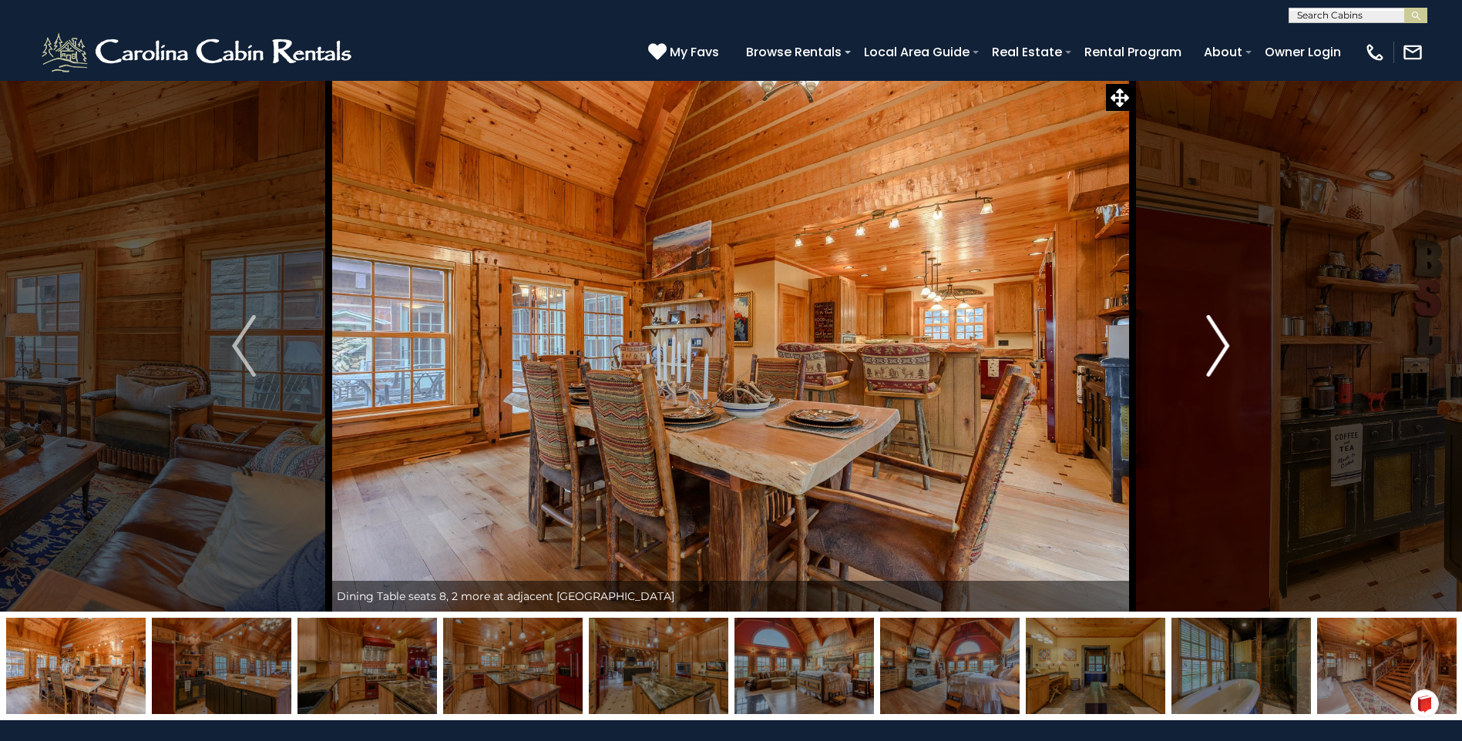
click at [1219, 349] on img "Next" at bounding box center [1217, 346] width 23 height 62
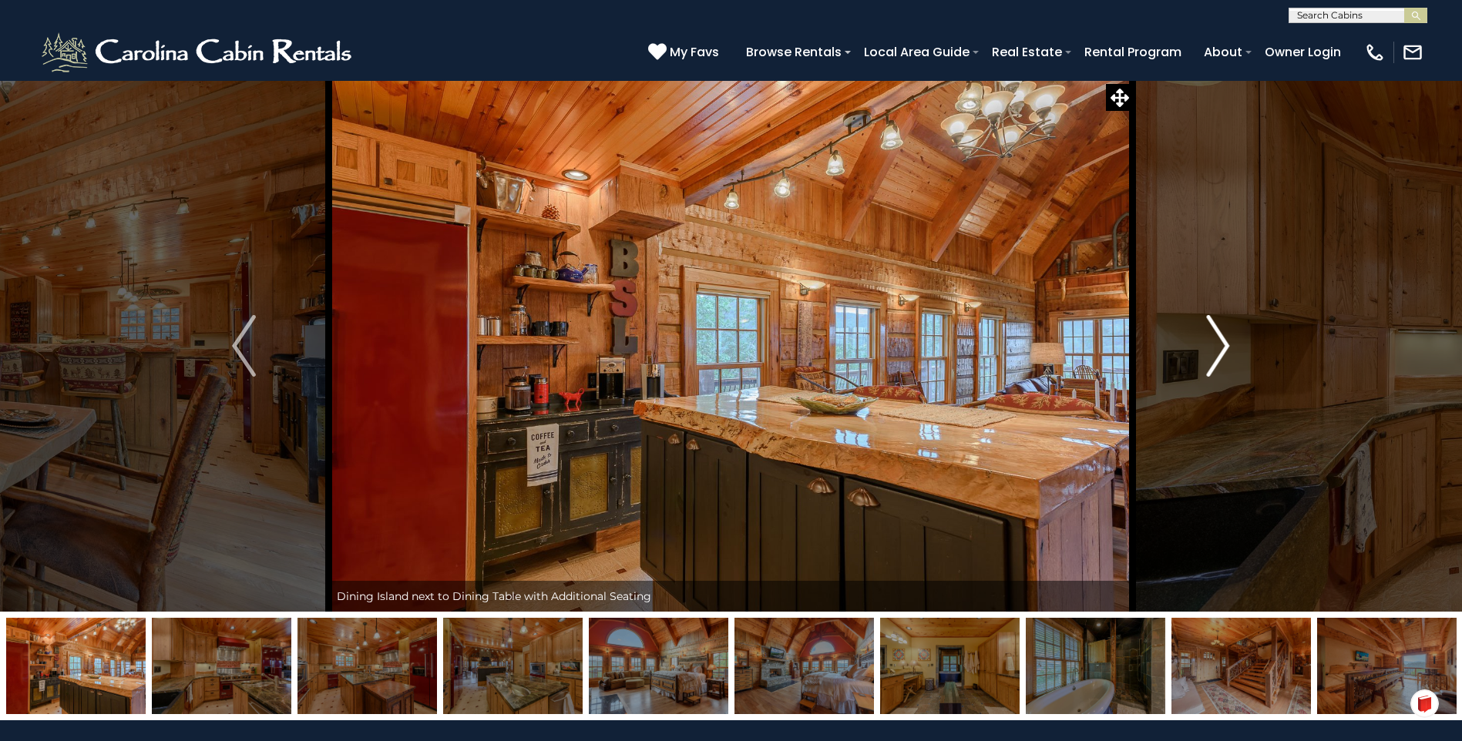
click at [1219, 349] on img "Next" at bounding box center [1217, 346] width 23 height 62
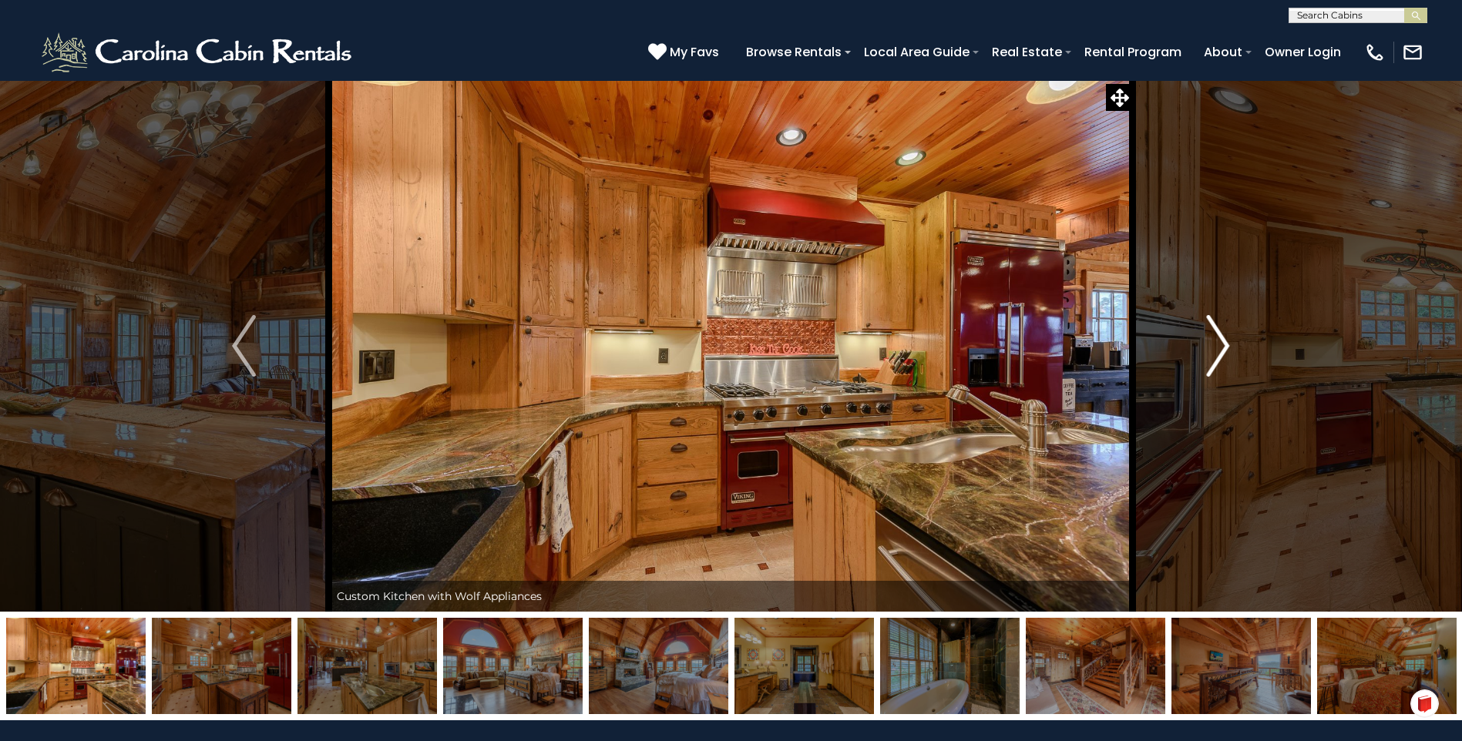
click at [1219, 349] on img "Next" at bounding box center [1217, 346] width 23 height 62
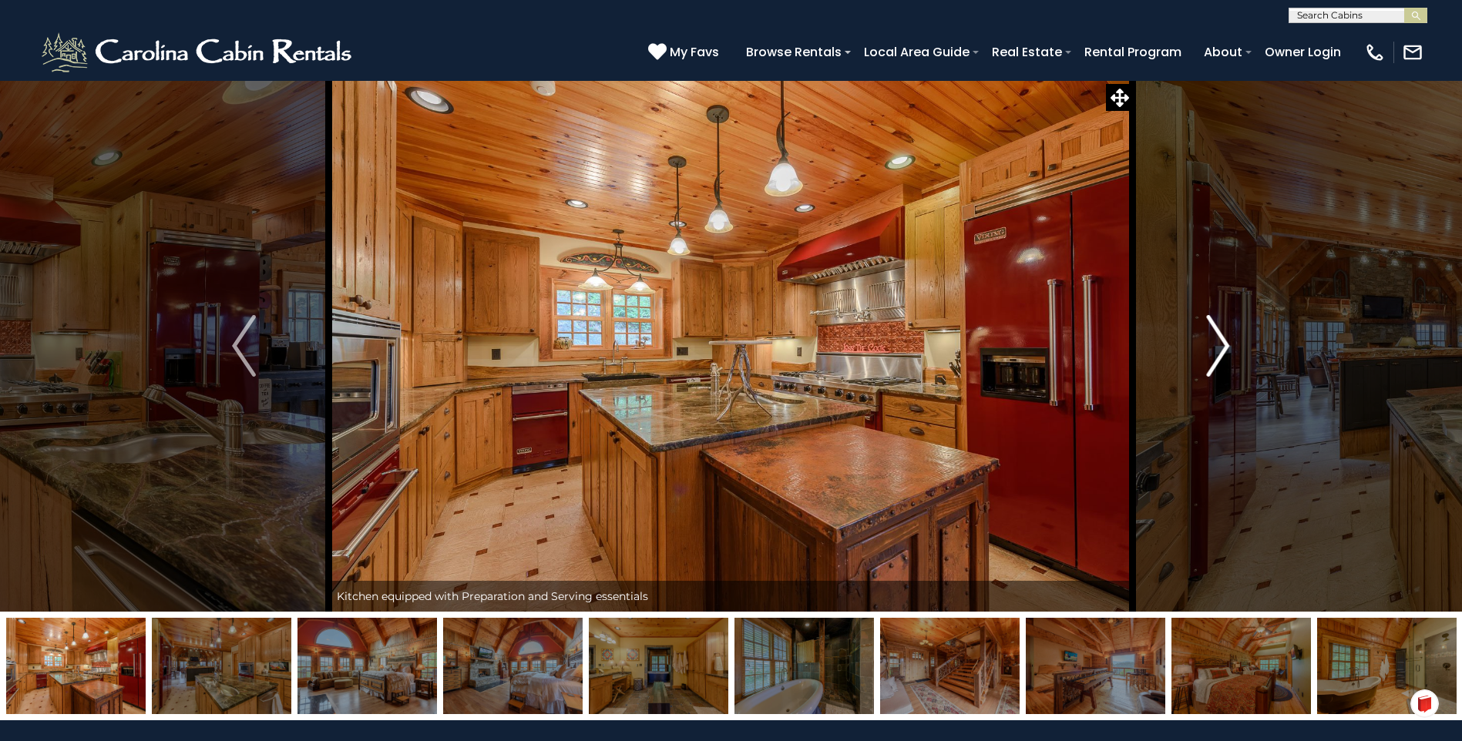
click at [1219, 349] on img "Next" at bounding box center [1217, 346] width 23 height 62
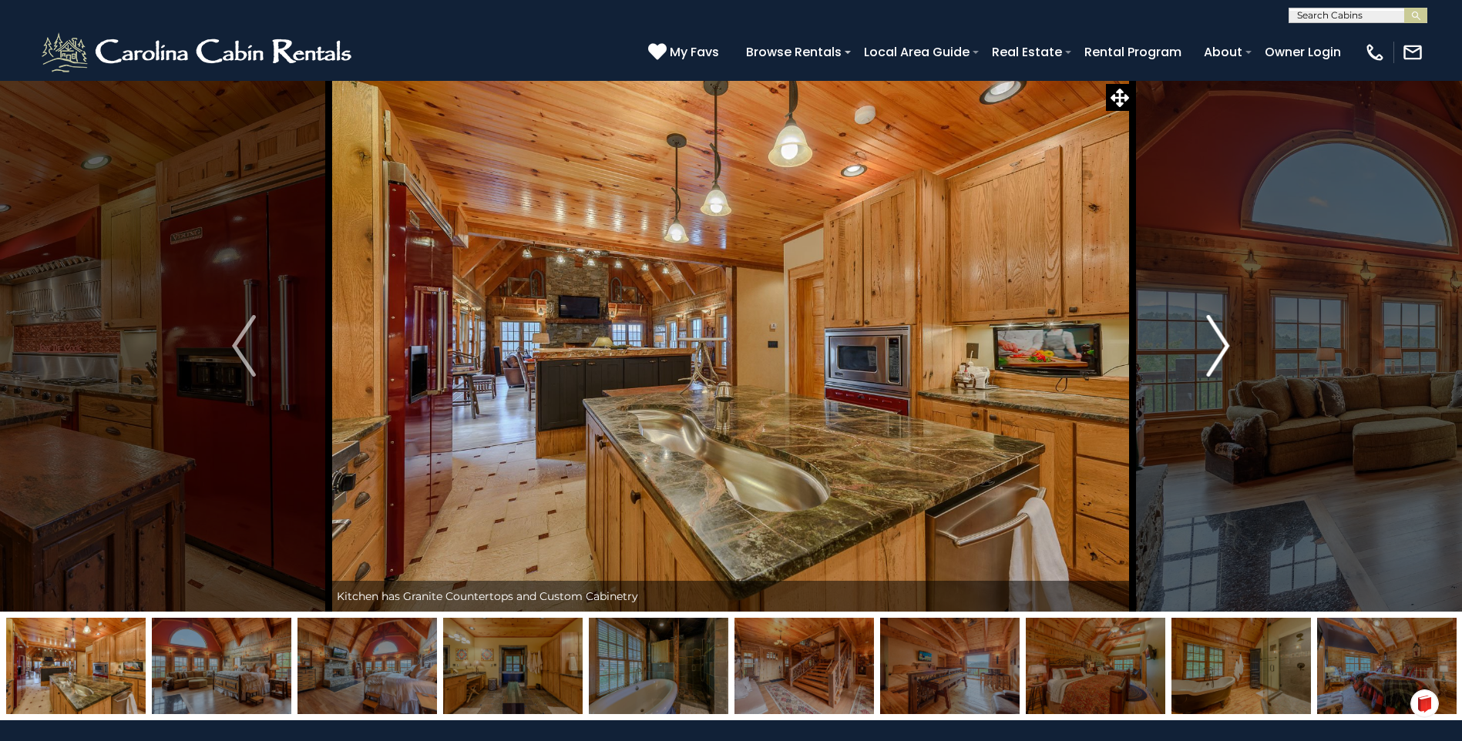
click at [1219, 349] on img "Next" at bounding box center [1217, 346] width 23 height 62
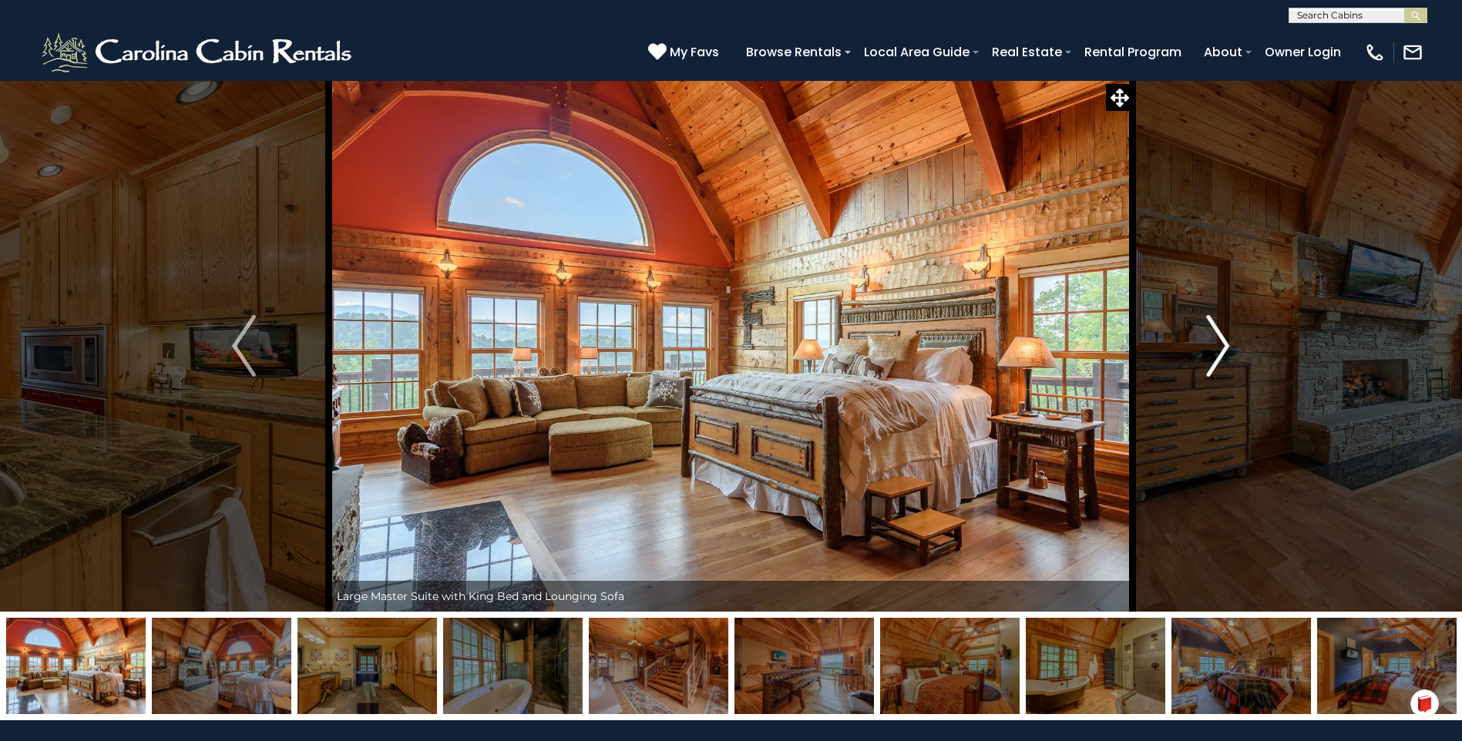
click at [1219, 349] on img "Next" at bounding box center [1217, 346] width 23 height 62
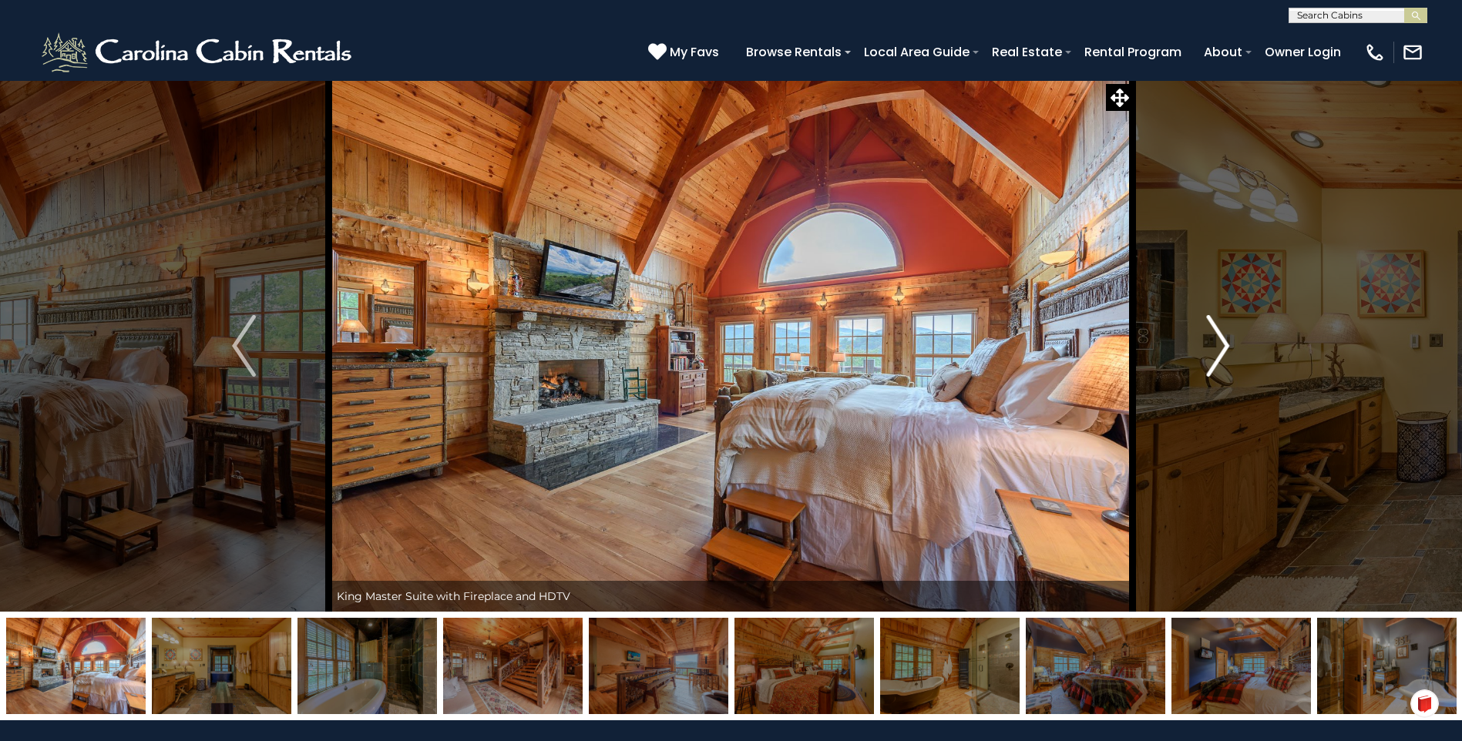
click at [1219, 349] on img "Next" at bounding box center [1217, 346] width 23 height 62
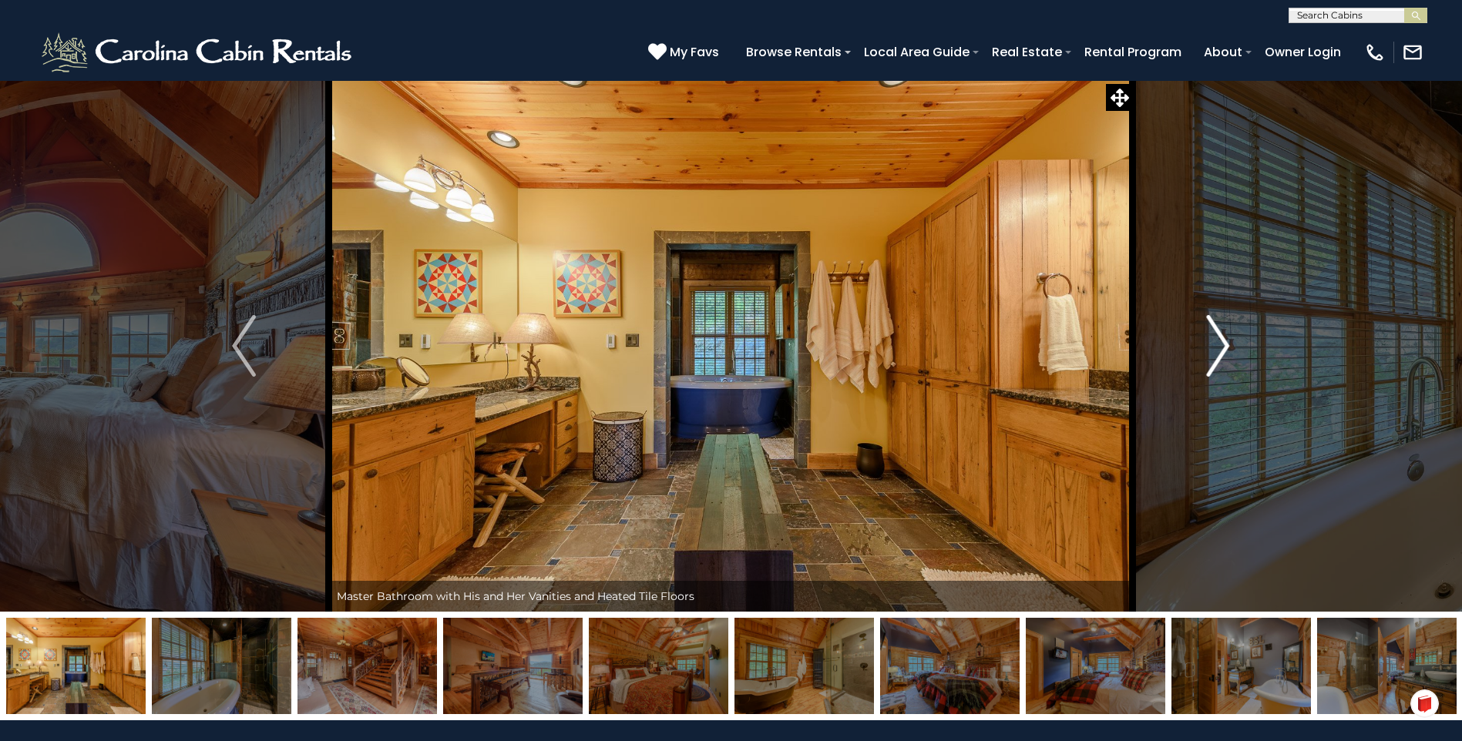
click at [1219, 349] on img "Next" at bounding box center [1217, 346] width 23 height 62
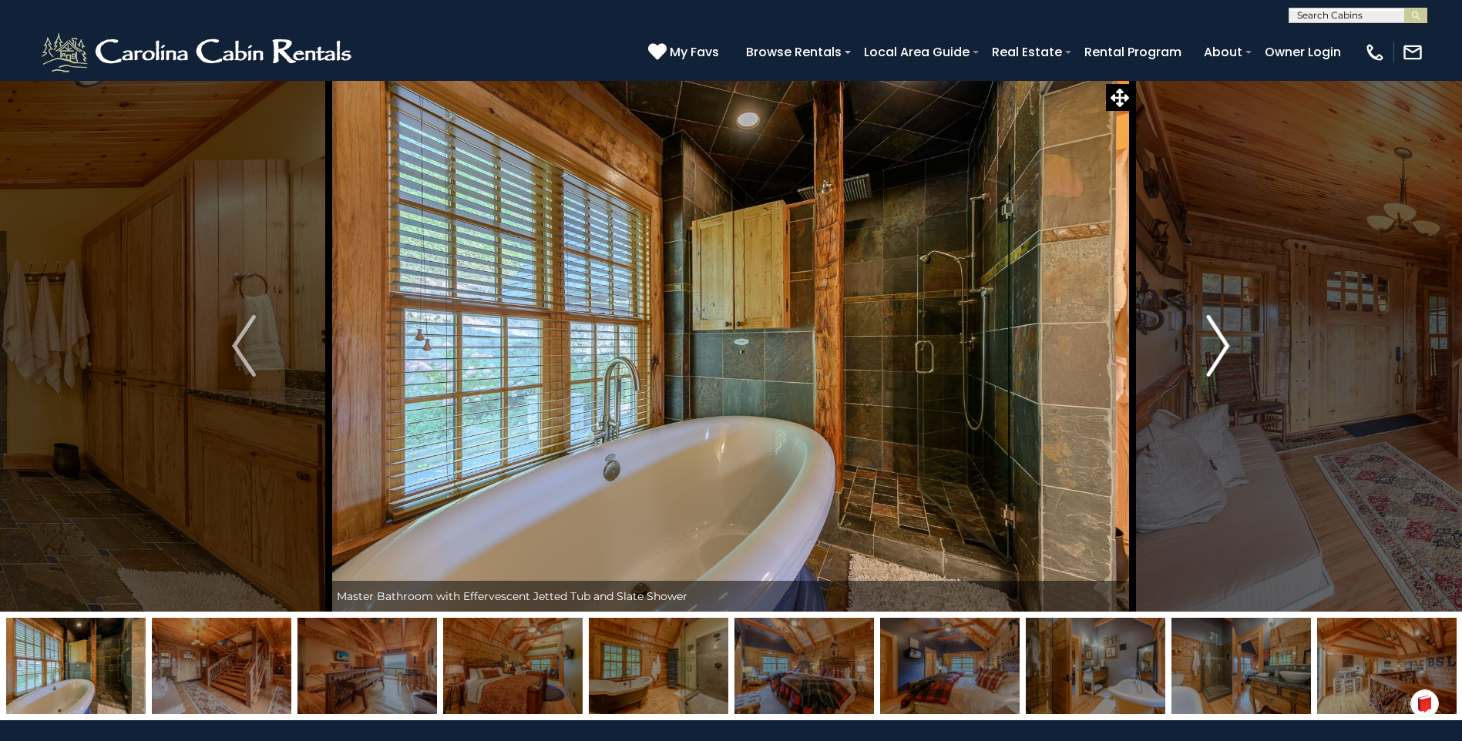
click at [1219, 349] on img "Next" at bounding box center [1217, 346] width 23 height 62
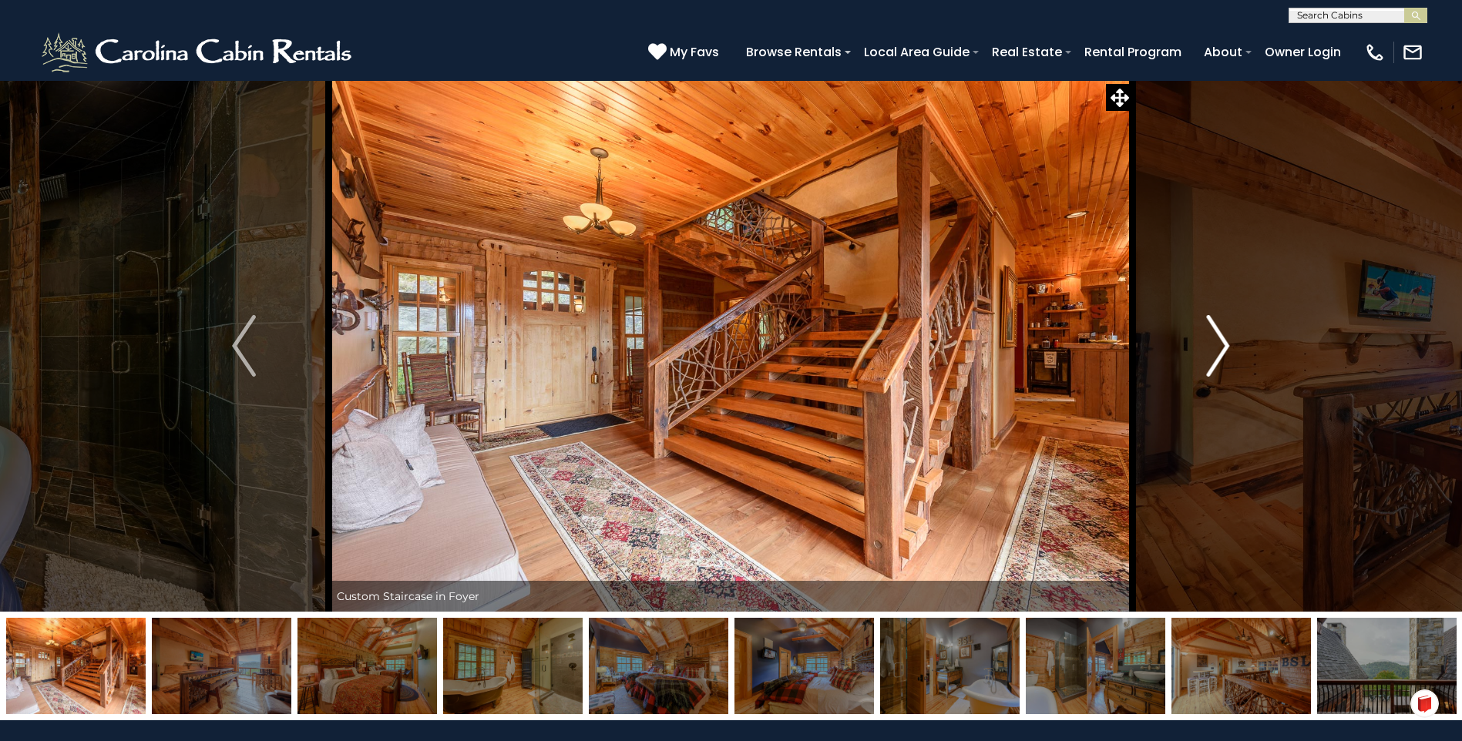
click at [1219, 349] on img "Next" at bounding box center [1217, 346] width 23 height 62
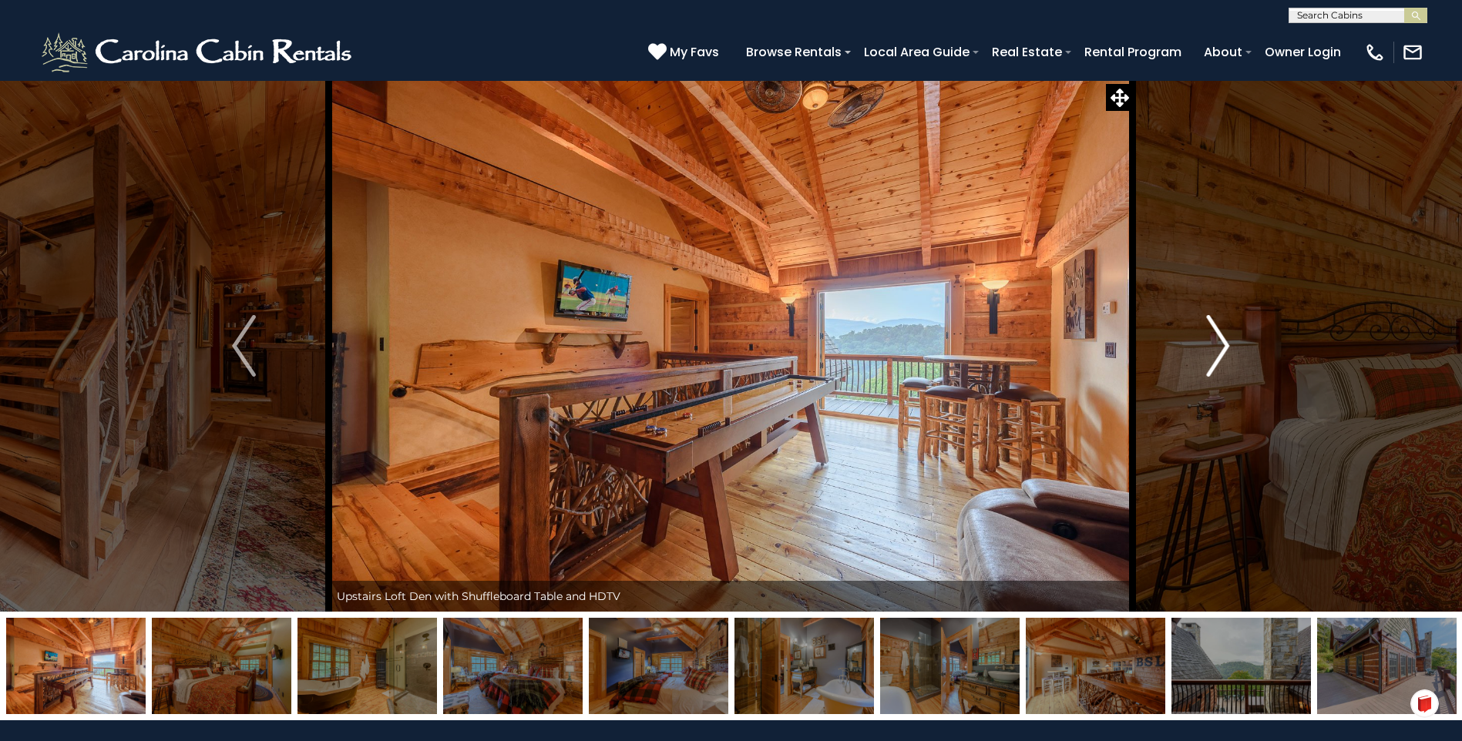
click at [1219, 349] on img "Next" at bounding box center [1217, 346] width 23 height 62
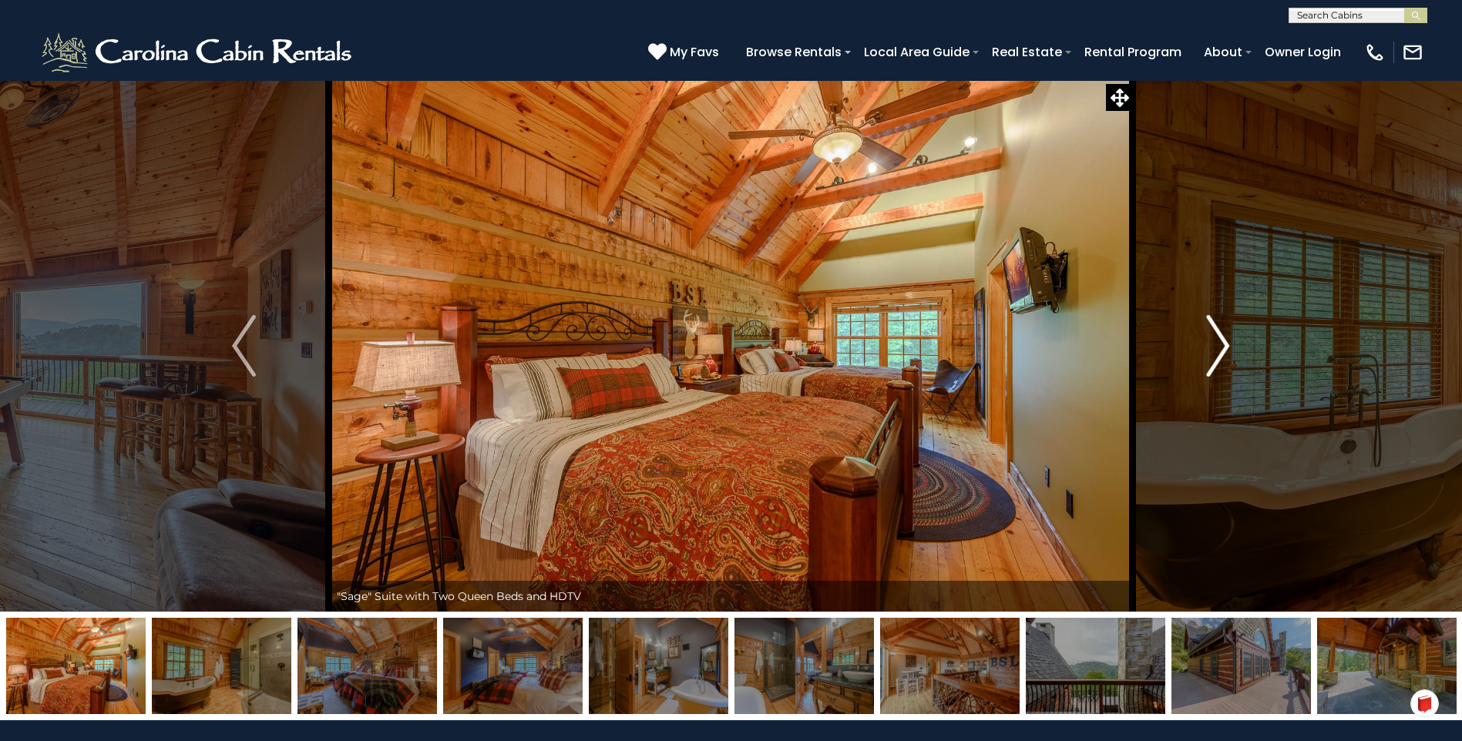
click at [1219, 349] on img "Next" at bounding box center [1217, 346] width 23 height 62
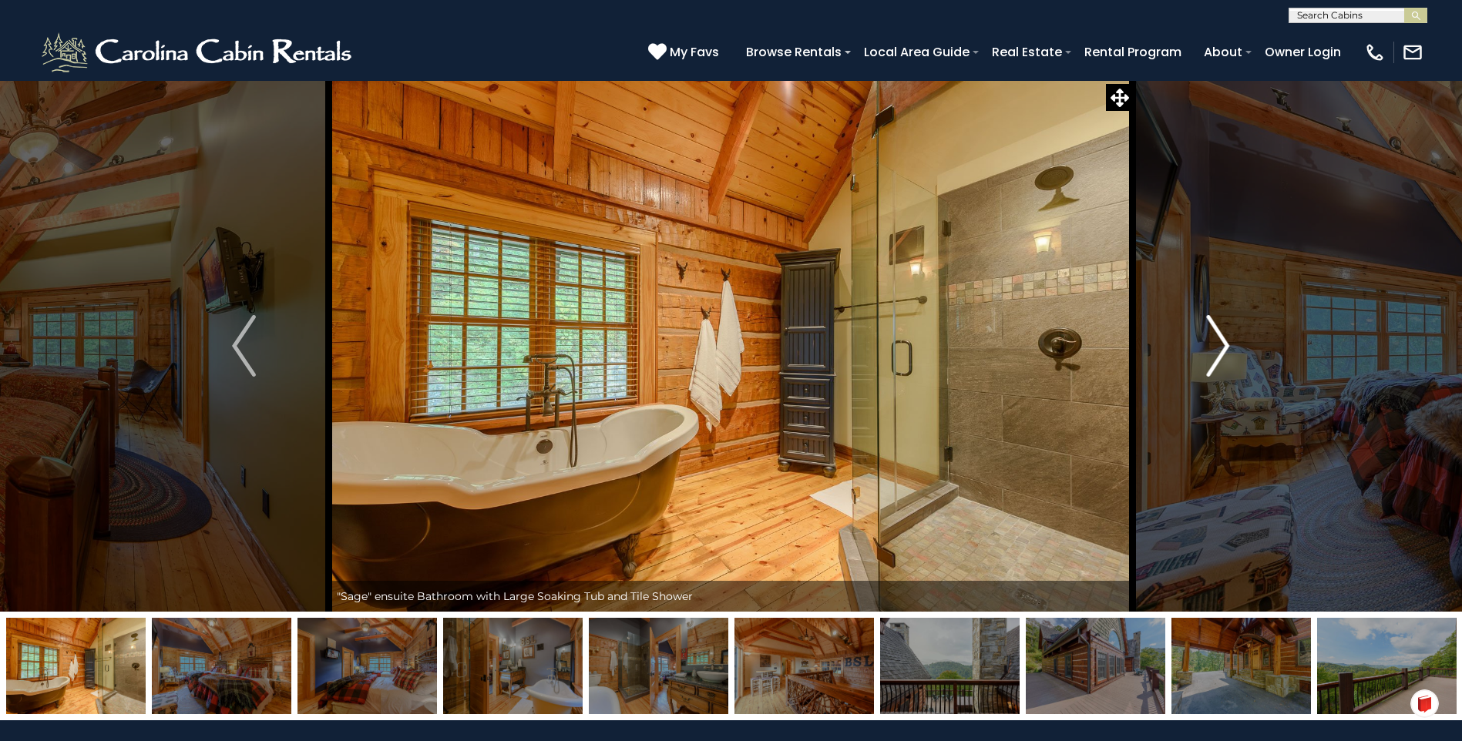
click at [1219, 349] on img "Next" at bounding box center [1217, 346] width 23 height 62
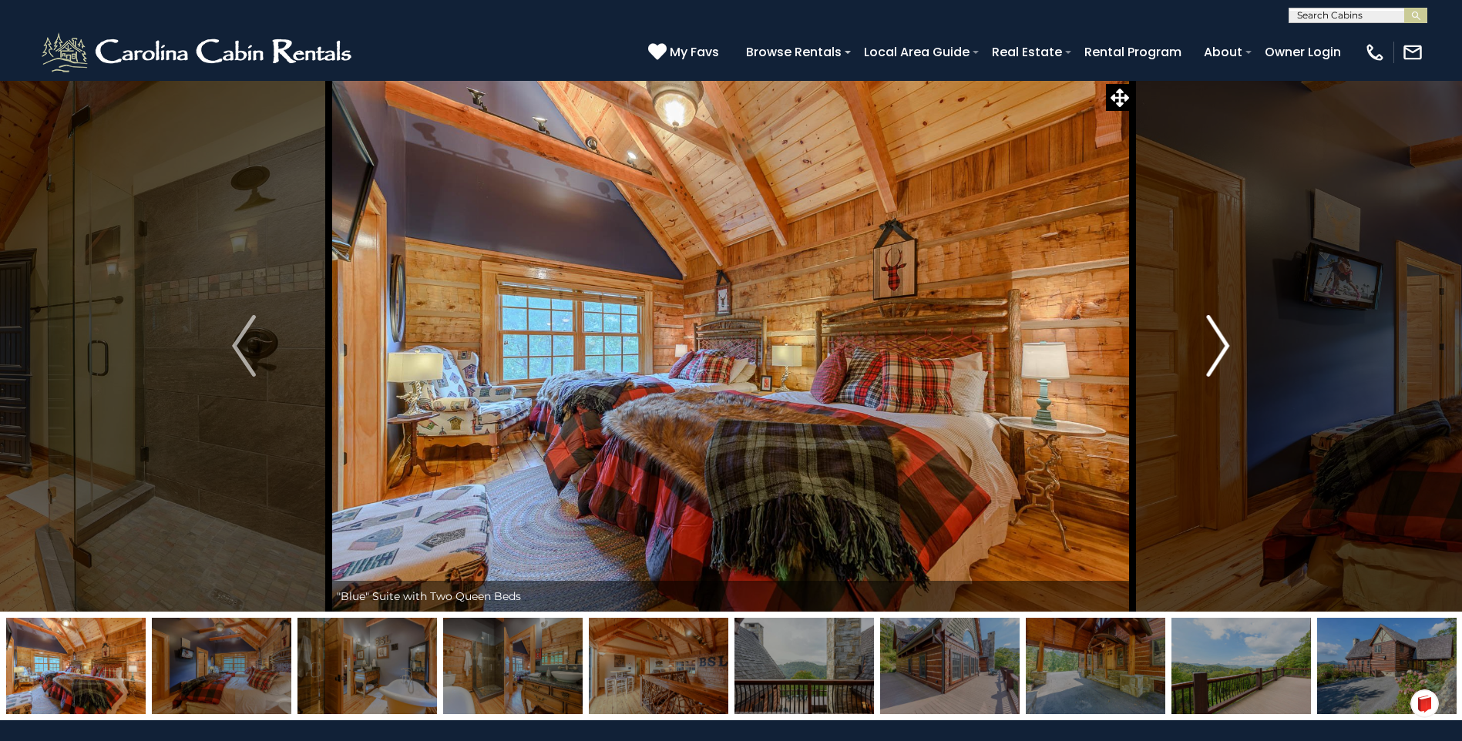
click at [1219, 349] on img "Next" at bounding box center [1217, 346] width 23 height 62
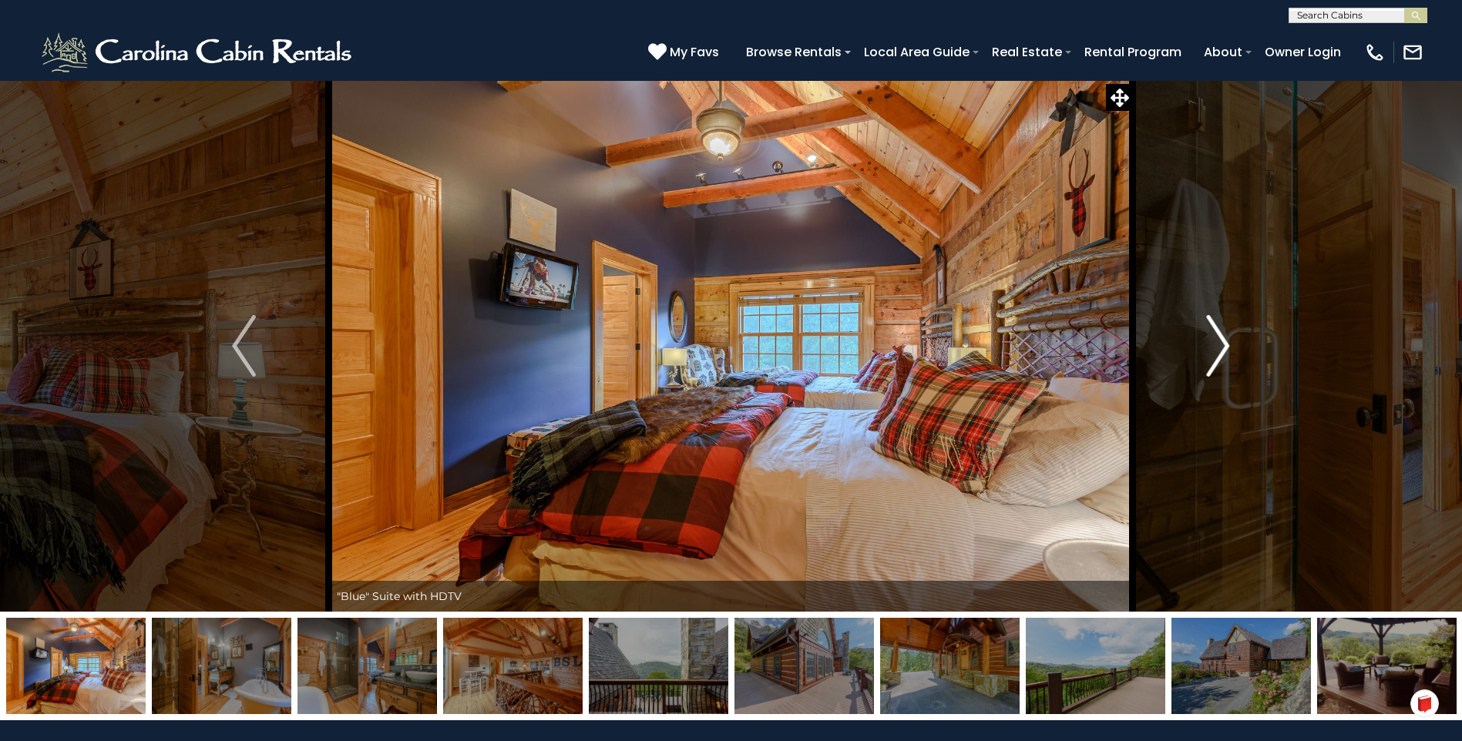
click at [1219, 349] on img "Next" at bounding box center [1217, 346] width 23 height 62
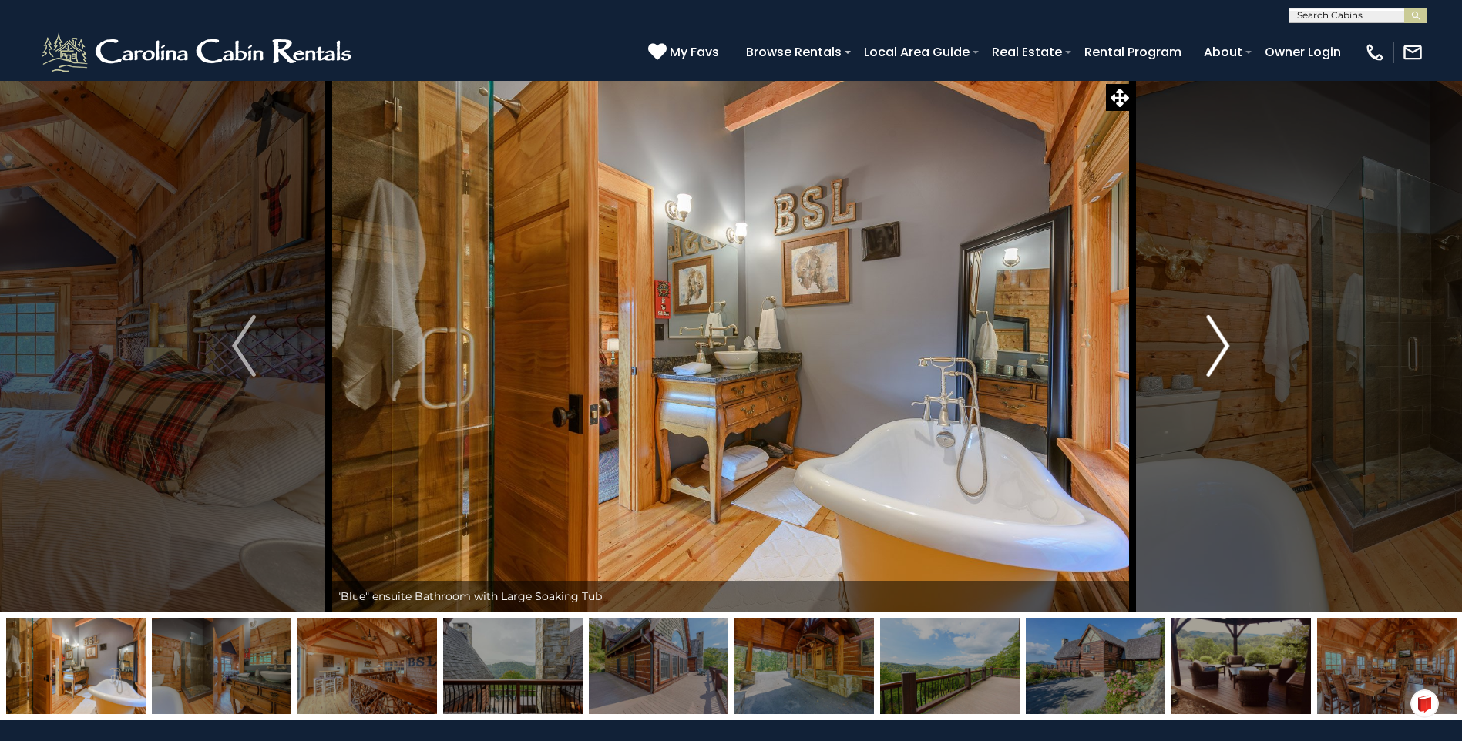
click at [1219, 349] on img "Next" at bounding box center [1217, 346] width 23 height 62
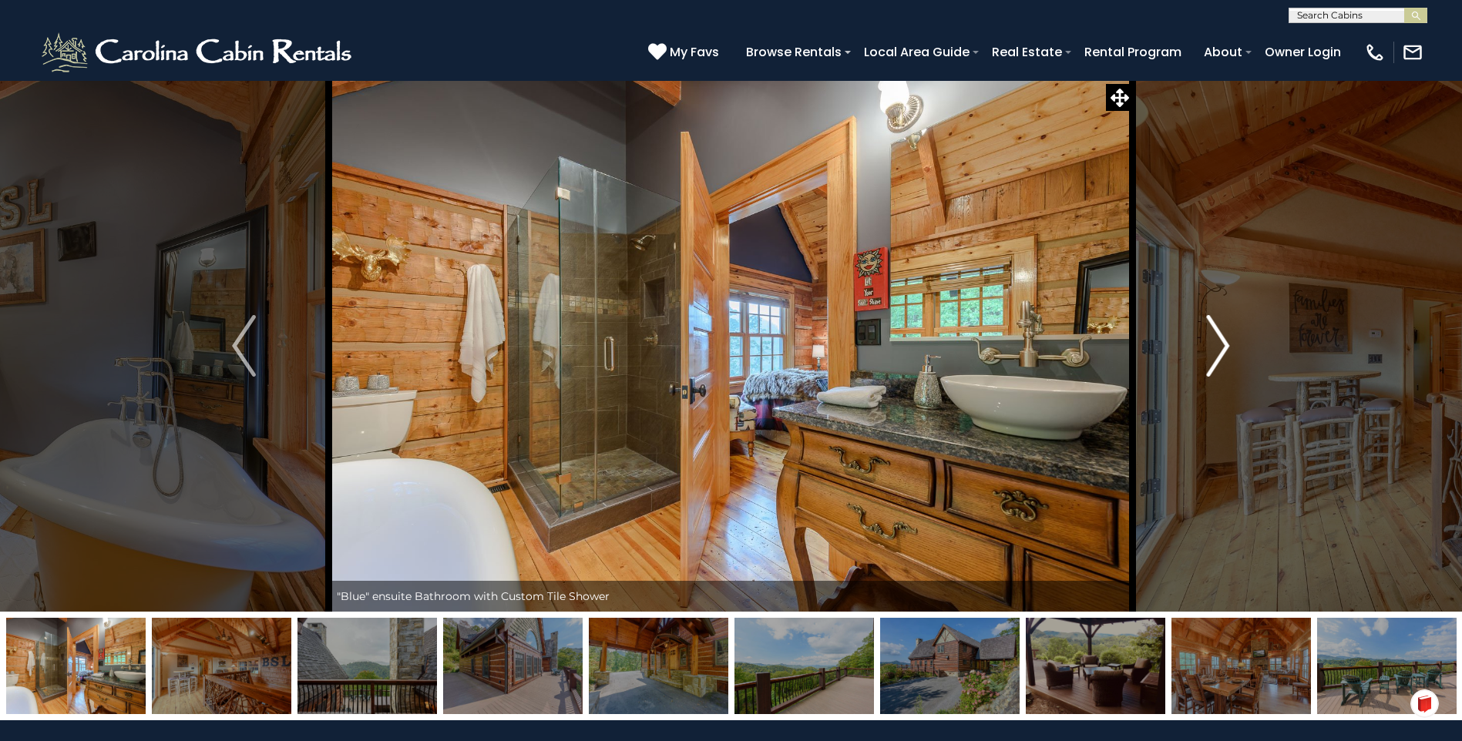
click at [1219, 349] on img "Next" at bounding box center [1217, 346] width 23 height 62
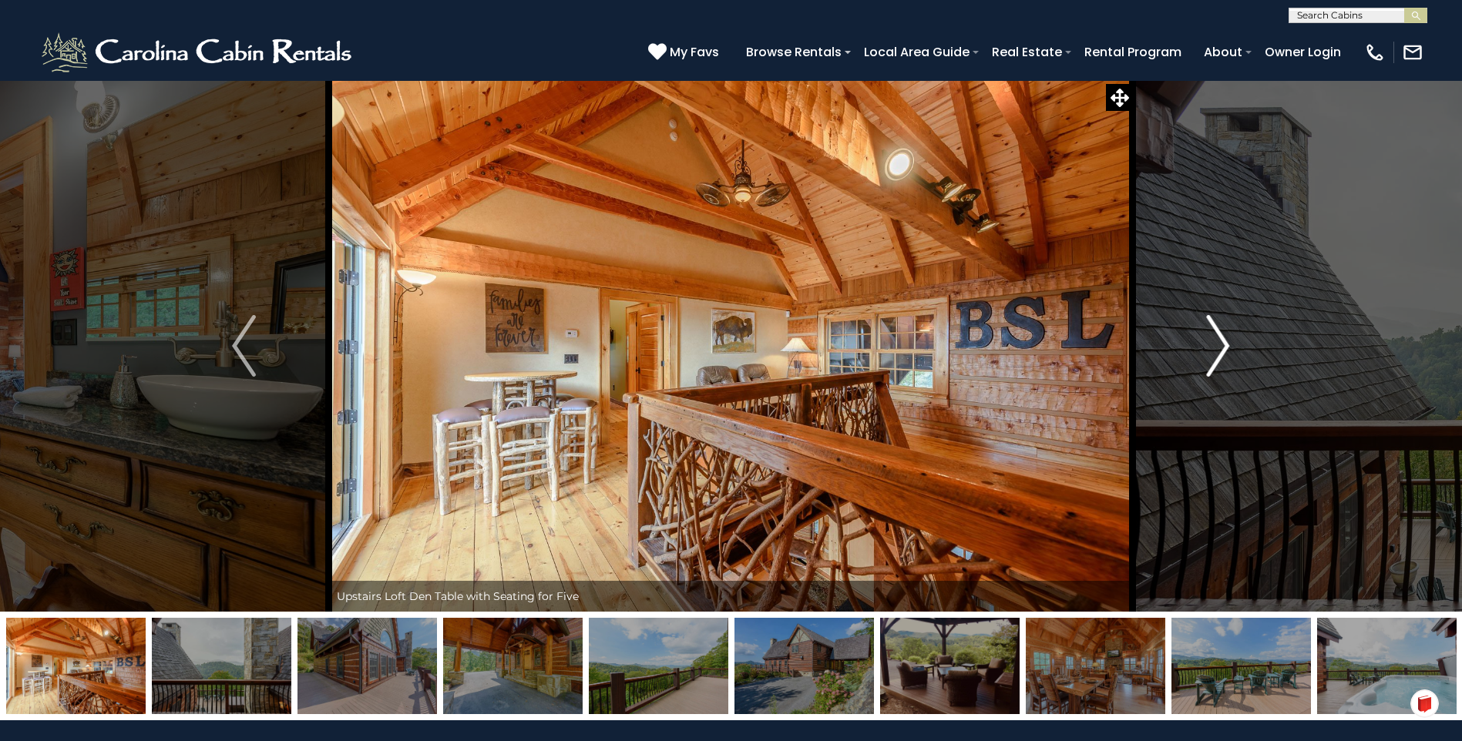
click at [1219, 349] on img "Next" at bounding box center [1217, 346] width 23 height 62
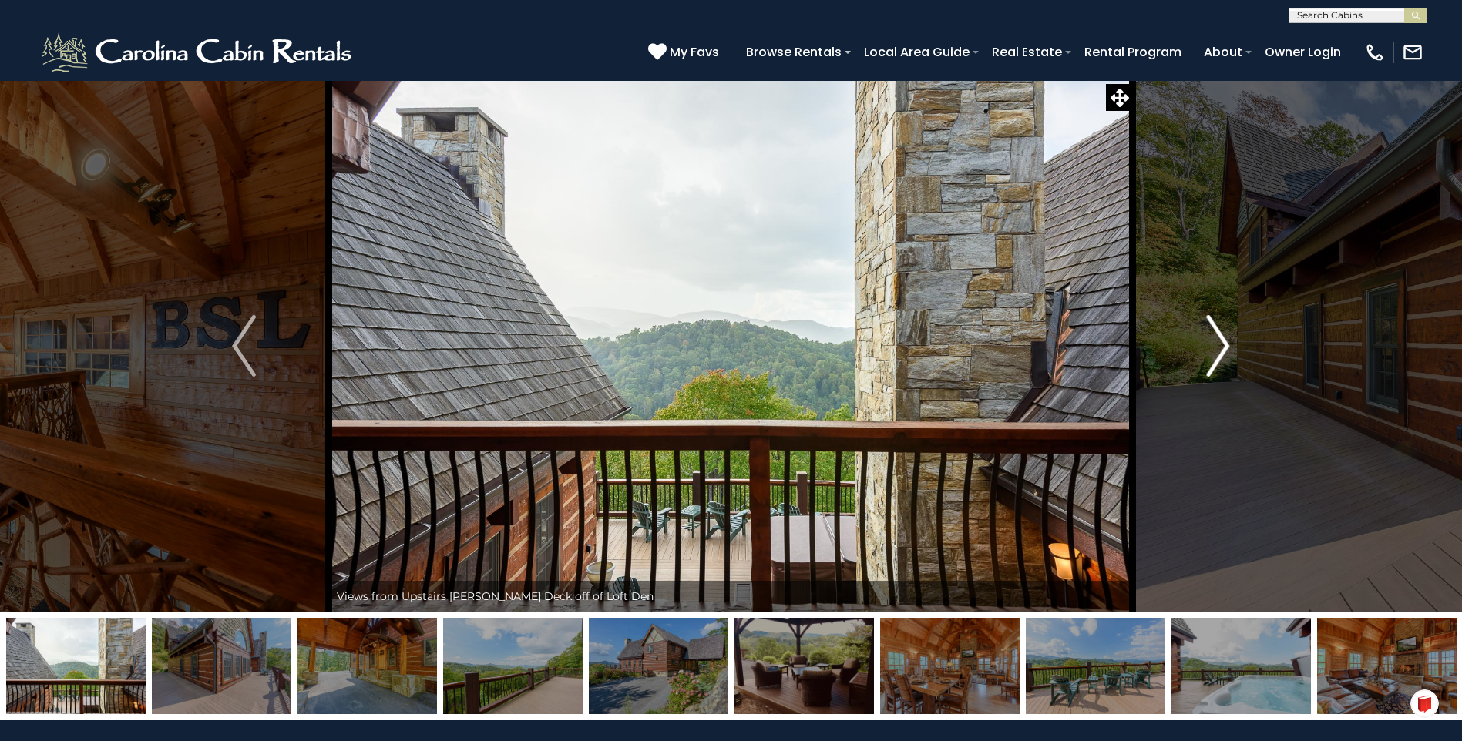
click at [1219, 349] on img "Next" at bounding box center [1217, 346] width 23 height 62
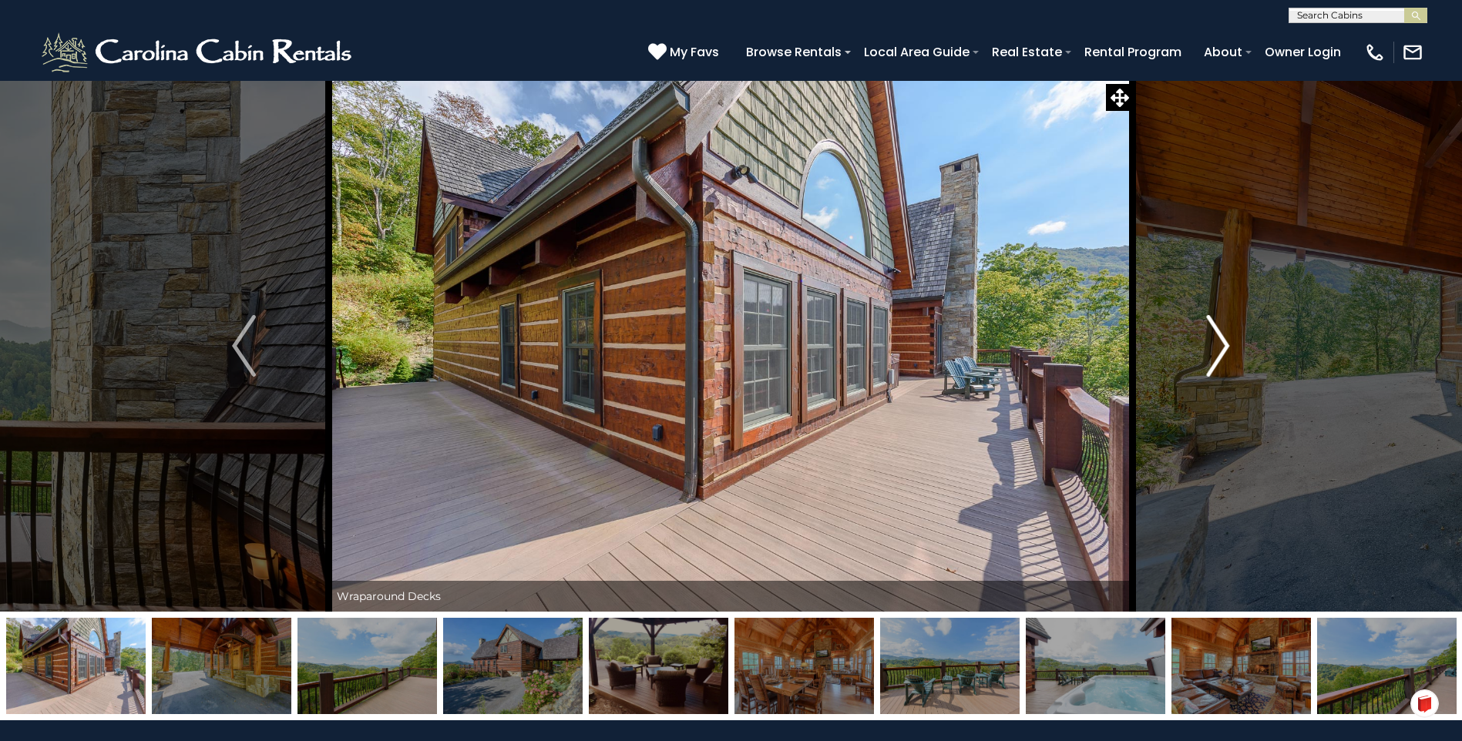
click at [1219, 349] on img "Next" at bounding box center [1217, 346] width 23 height 62
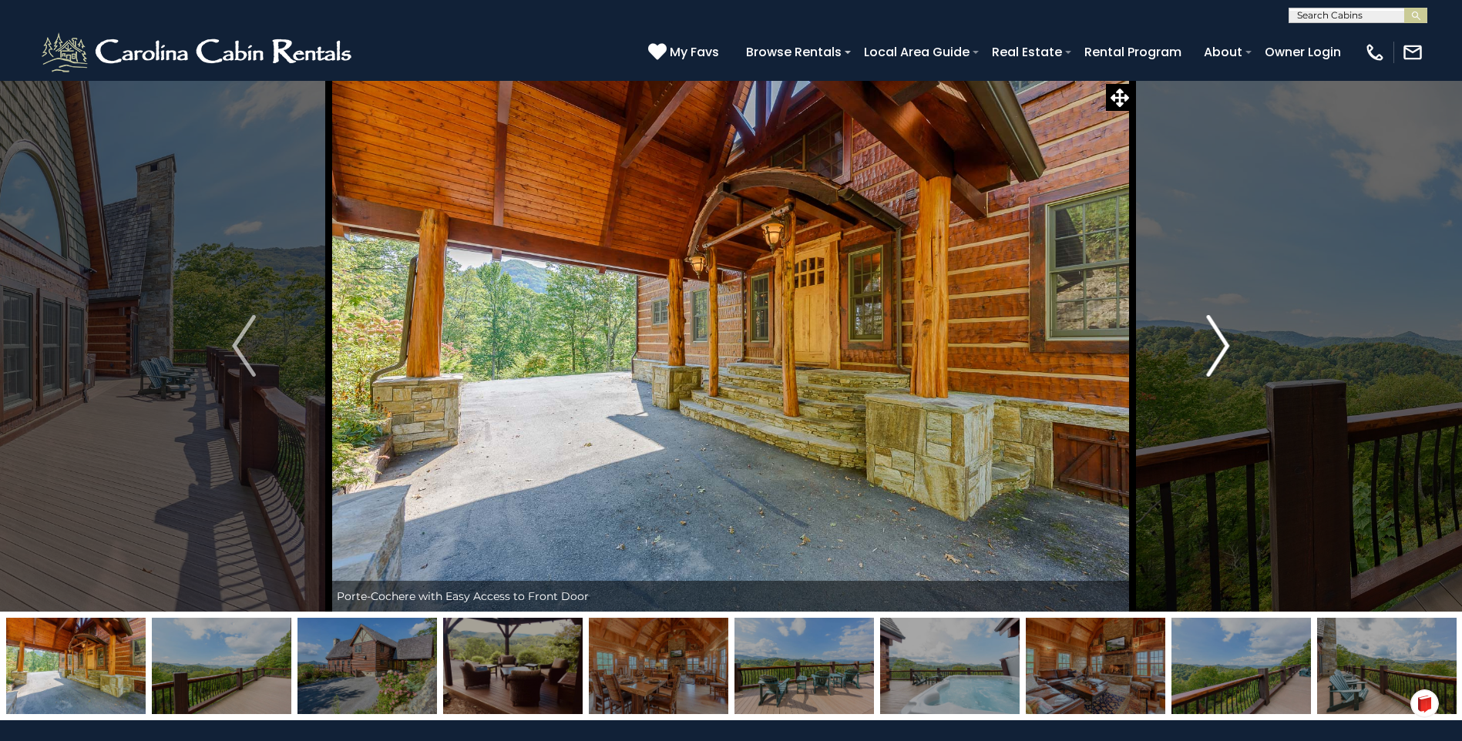
click at [1219, 349] on img "Next" at bounding box center [1217, 346] width 23 height 62
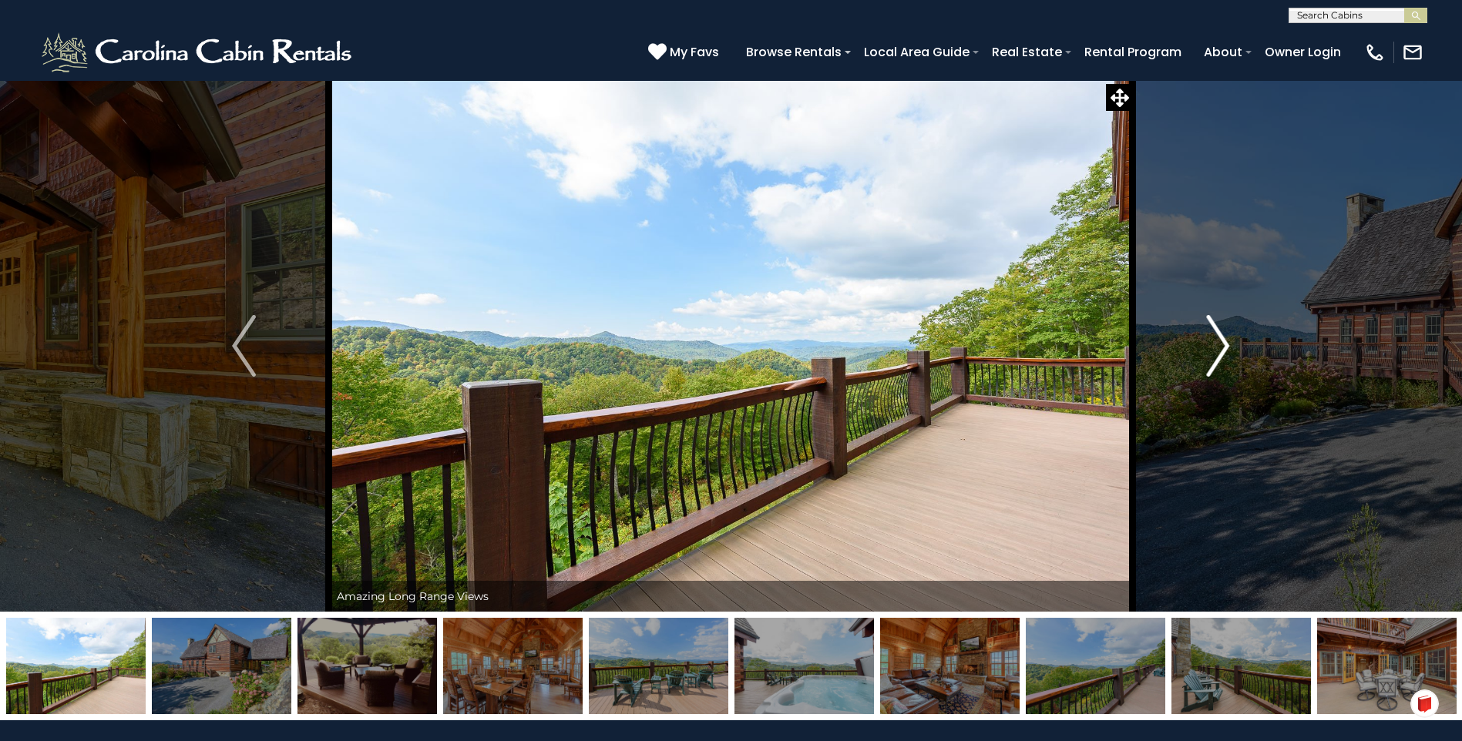
click at [1219, 349] on img "Next" at bounding box center [1217, 346] width 23 height 62
